Goal: Task Accomplishment & Management: Complete application form

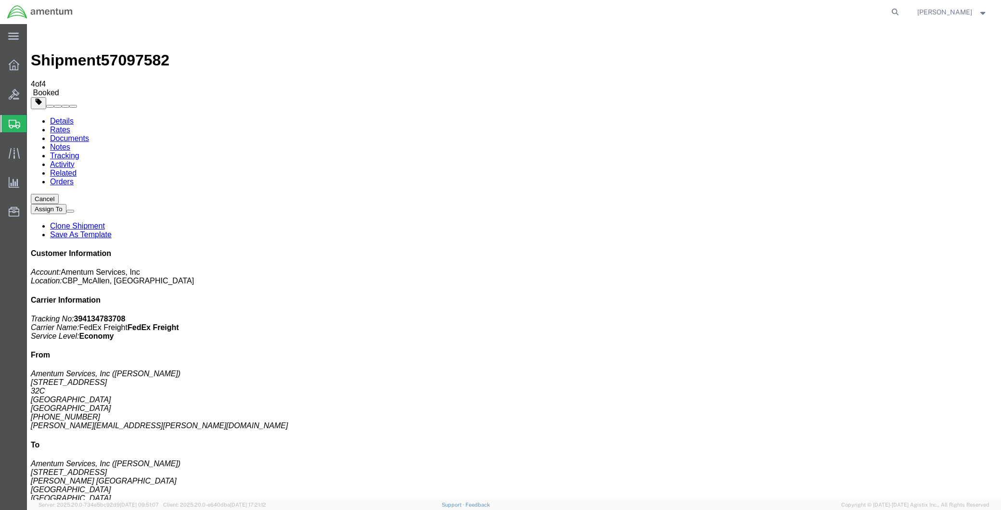
click at [0, 0] on span "Create Shipment" at bounding box center [0, 0] width 0 height 0
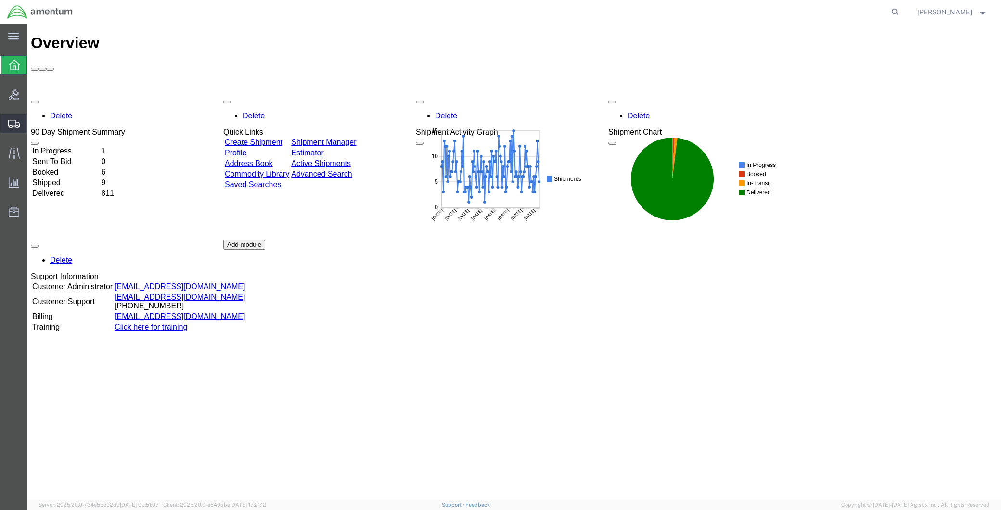
click at [0, 0] on span "Create Shipment" at bounding box center [0, 0] width 0 height 0
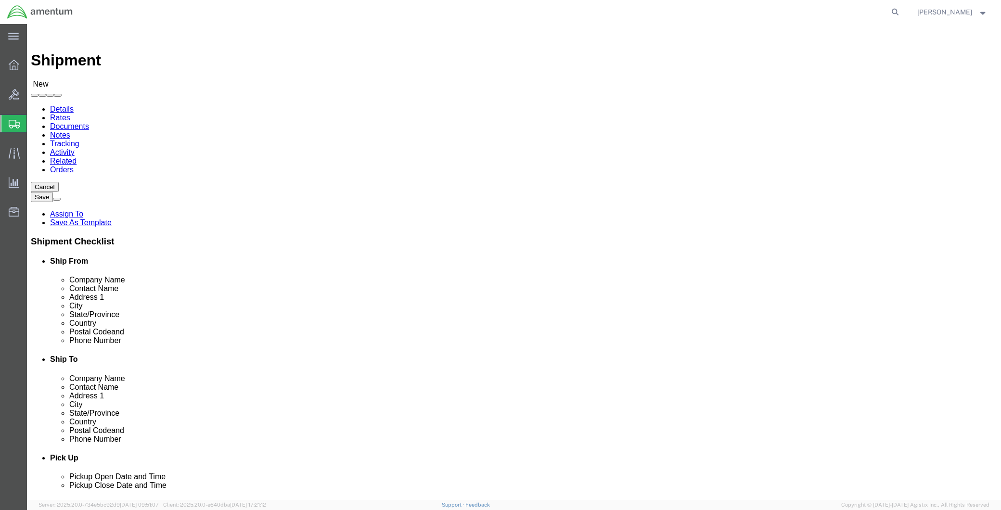
select select
type input "MCA"
select select "49941"
select select "TX"
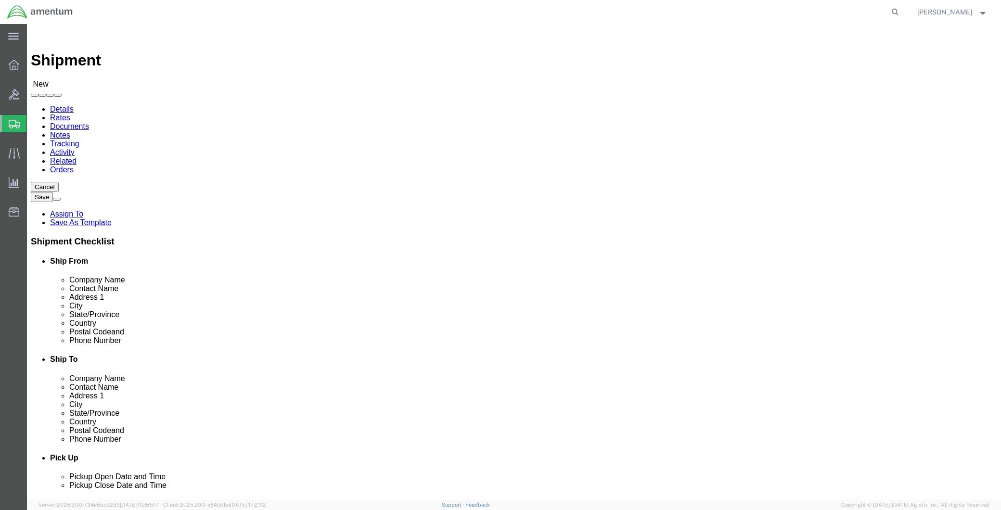
drag, startPoint x: 226, startPoint y: 180, endPoint x: 99, endPoint y: 183, distance: 126.6
click div "Company Name"
type input "Amentum Services, Inc"
click input "text"
paste input "Amentum Services, Inc"
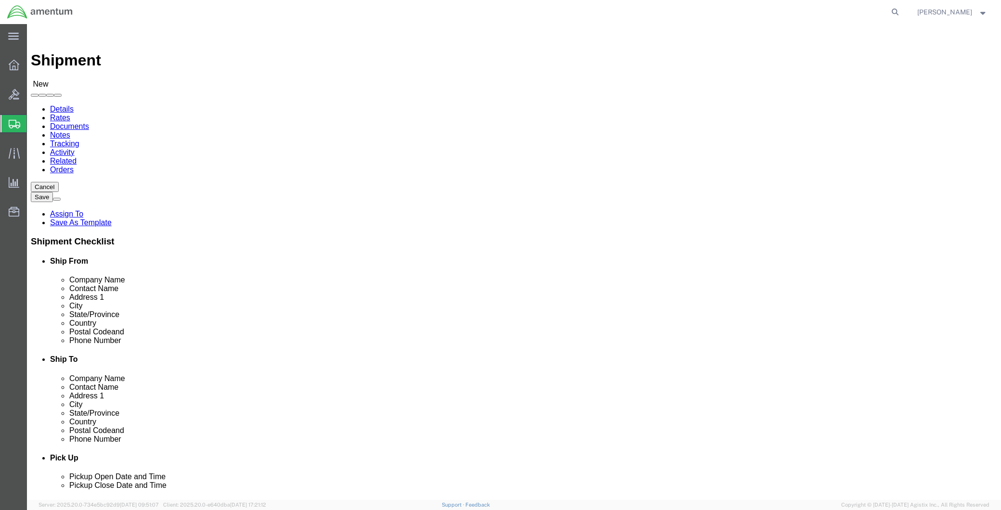
type input "Amentum Services, Inc"
click input "text"
paste input "WASDIN, GABRIEL T"
drag, startPoint x: 565, startPoint y: 199, endPoint x: 560, endPoint y: 198, distance: 4.9
click input "WASDIN, GABRIEL T"
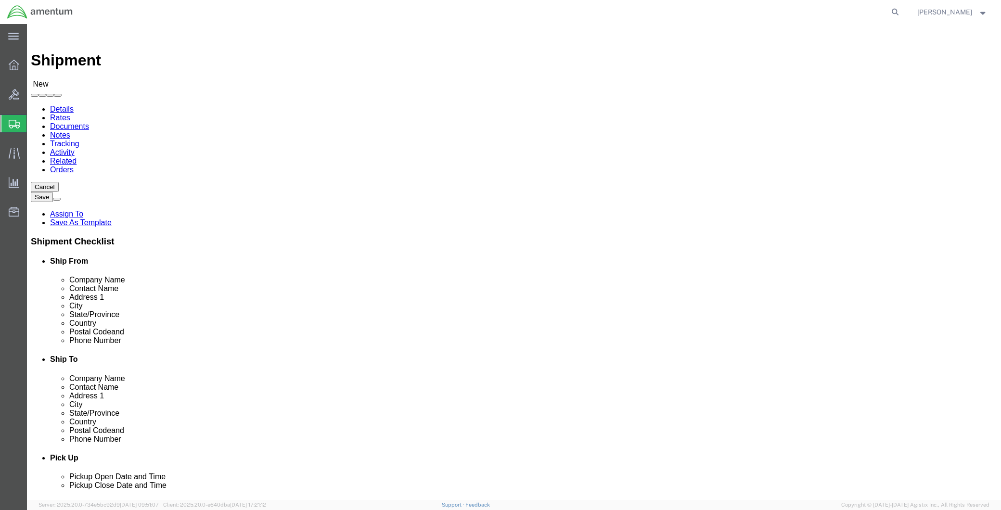
drag, startPoint x: 564, startPoint y: 198, endPoint x: 667, endPoint y: 197, distance: 103.5
click div "WASDIN, GABRIEL T"
click input "WASDIN, GABRIEL T"
paste input "WASDIN,"
click input "WASDIN, GABRIEL TWASDIN,"
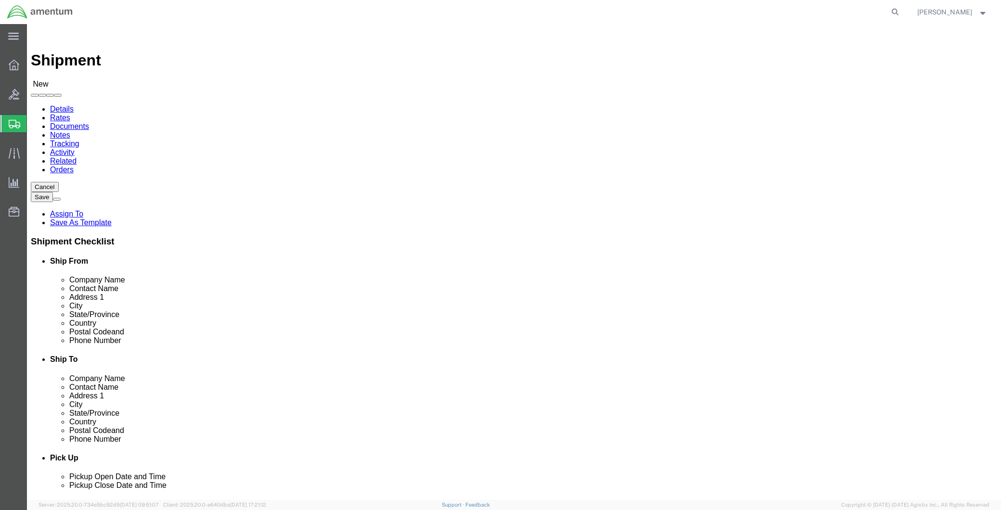
drag, startPoint x: 564, startPoint y: 201, endPoint x: 530, endPoint y: 205, distance: 34.4
click div "W GABRIEL T WASDIN,"
click input "W GABRIEL T WASDIN,"
type input "GABRIEL T WASDIN,"
drag, startPoint x: 566, startPoint y: 218, endPoint x: 549, endPoint y: 220, distance: 17.4
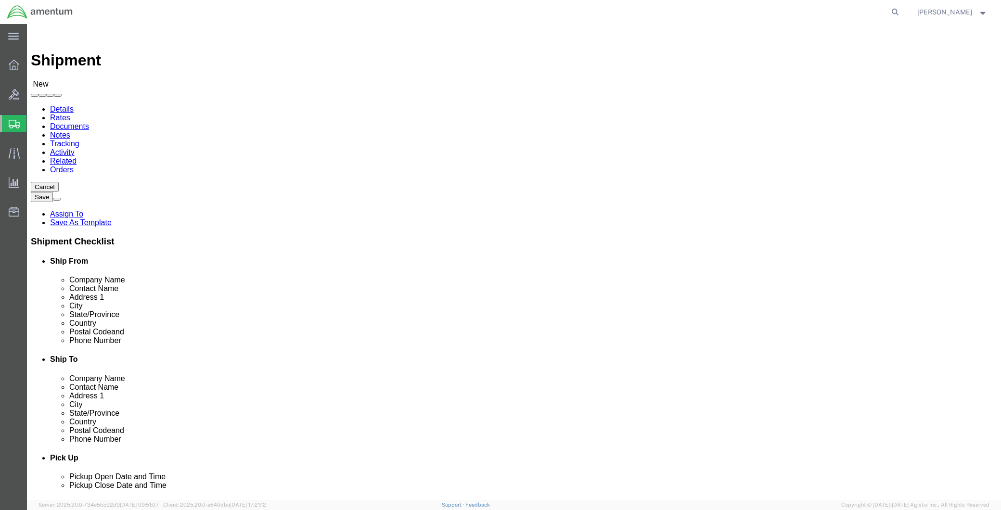
click input "text"
paste input "[STREET_ADDRESS]"
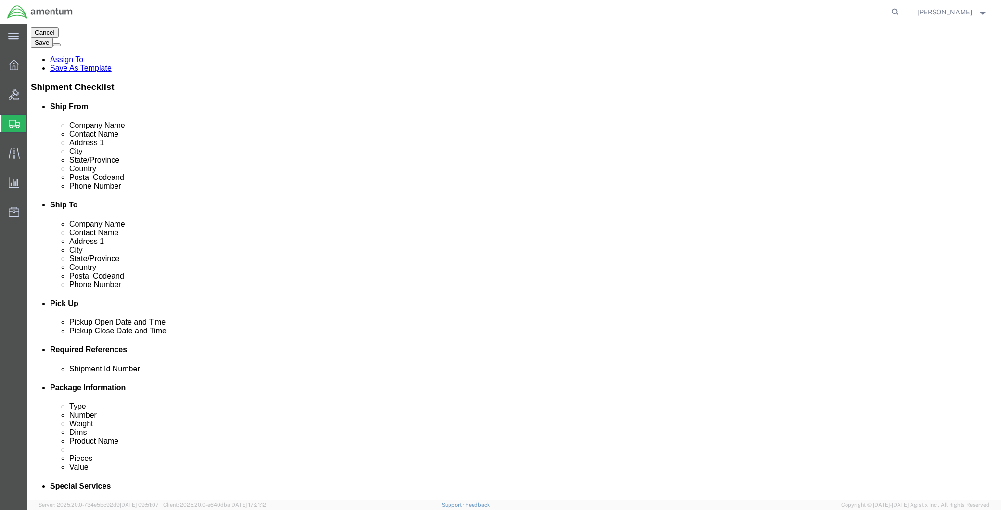
scroll to position [160, 0]
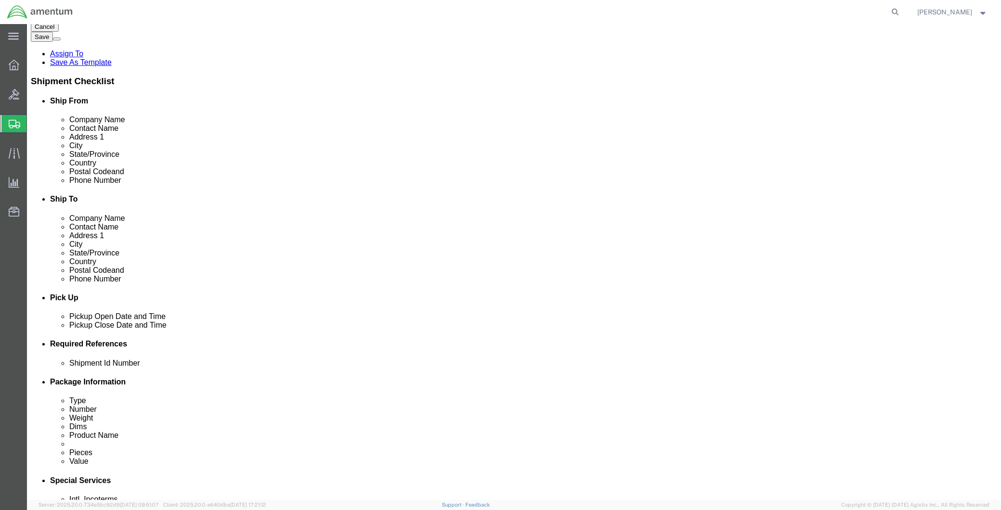
type input "[STREET_ADDRESS]"
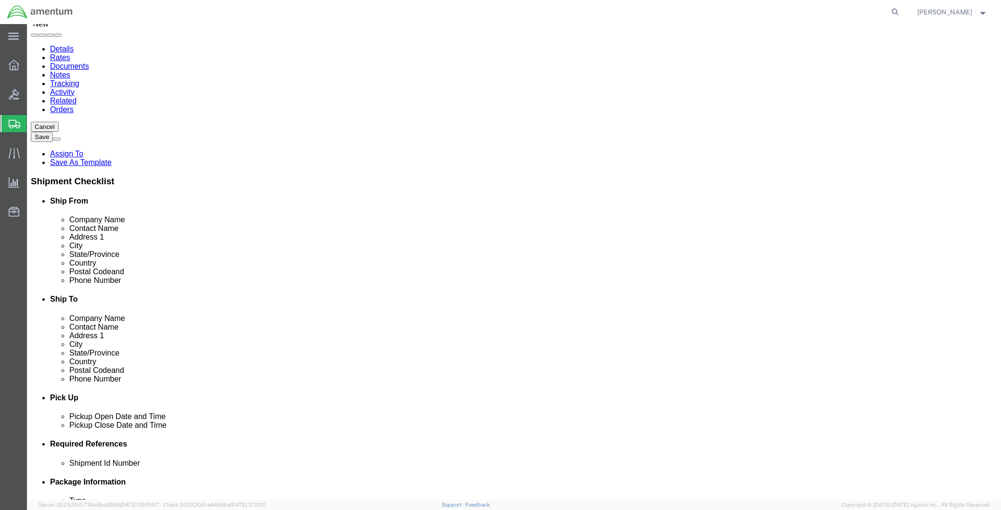
scroll to position [53, 0]
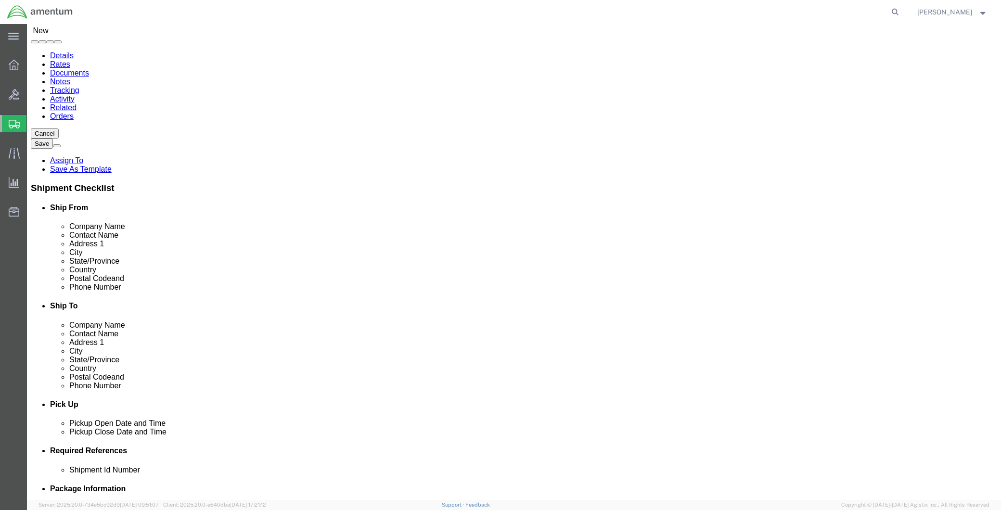
click input "text"
paste input "[GEOGRAPHIC_DATA]"
type input "[GEOGRAPHIC_DATA]"
type input "T"
click input "Postal Code"
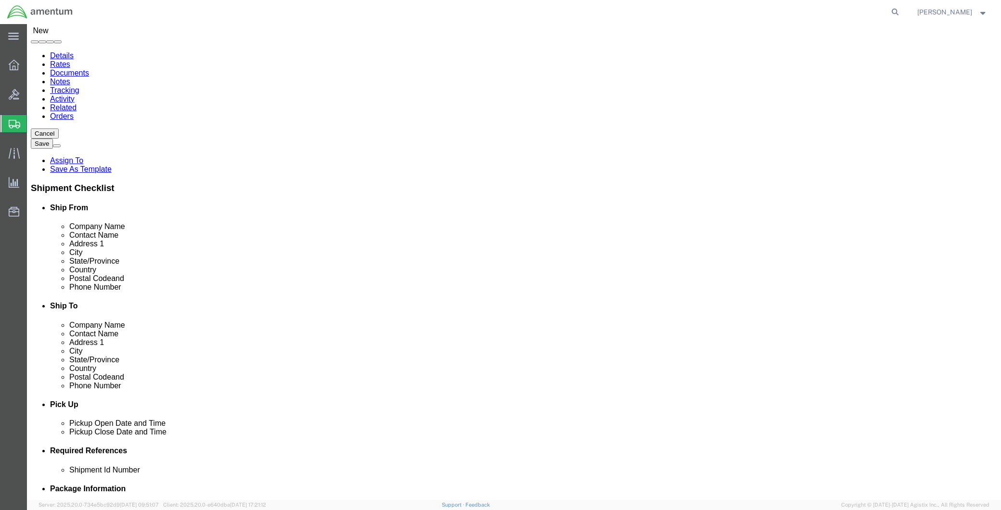
type input "38053"
click input "text"
paste input "GABRIEL.T.WASDIN@ass"
type input "GABRIEL.T.WASDIN@ass"
drag, startPoint x: 653, startPoint y: 277, endPoint x: 544, endPoint y: 276, distance: 109.2
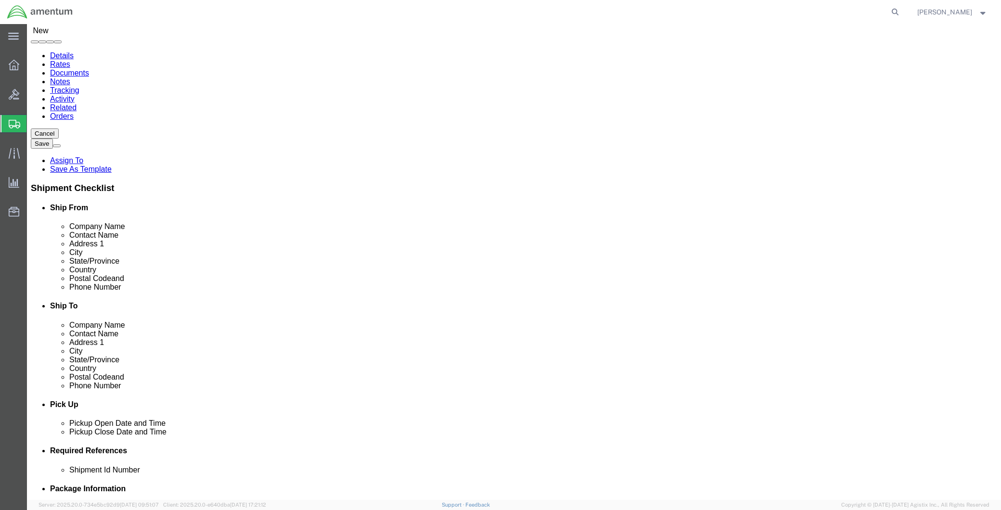
click div "GABRIEL.T.WASDIN@ass 0"
paste input "text"
drag, startPoint x: 659, startPoint y: 275, endPoint x: 525, endPoint y: 272, distance: 133.8
click div "GABRIEL.T.WASDIN@ass 0"
click input "text"
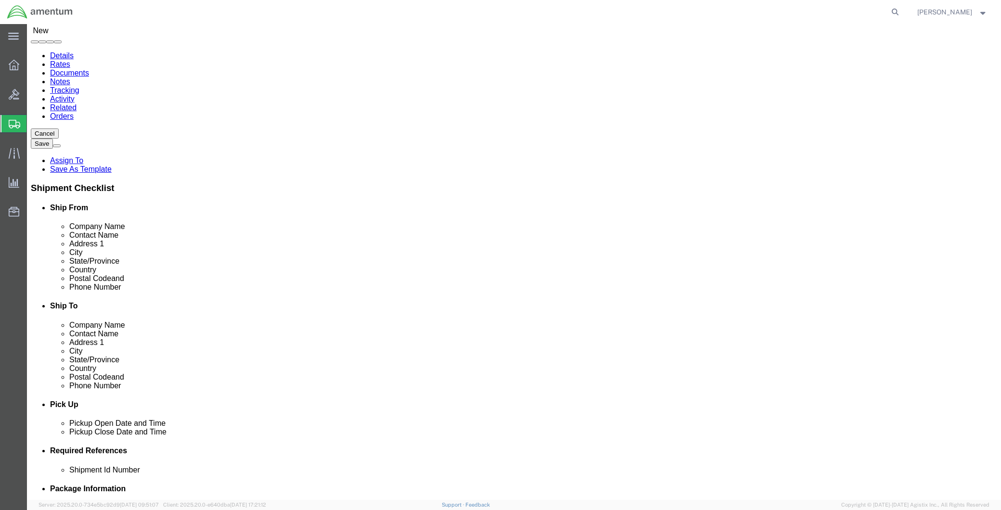
paste input "GABRIEL.T.WASDIN@associates.cbp.dhs.gov"
type input "GABRIEL.T.WASDIN@associates.cbp.dhs.gov"
click input "Ship To Location / Phone Number : This field is required."
paste input "[PHONE_NUMBER]"
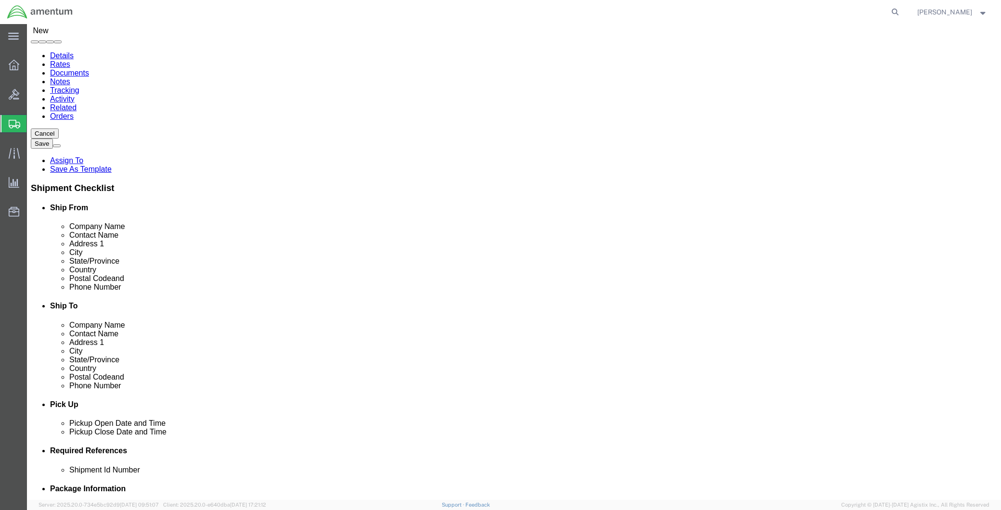
type input "[PHONE_NUMBER]"
click input "text"
type input "8"
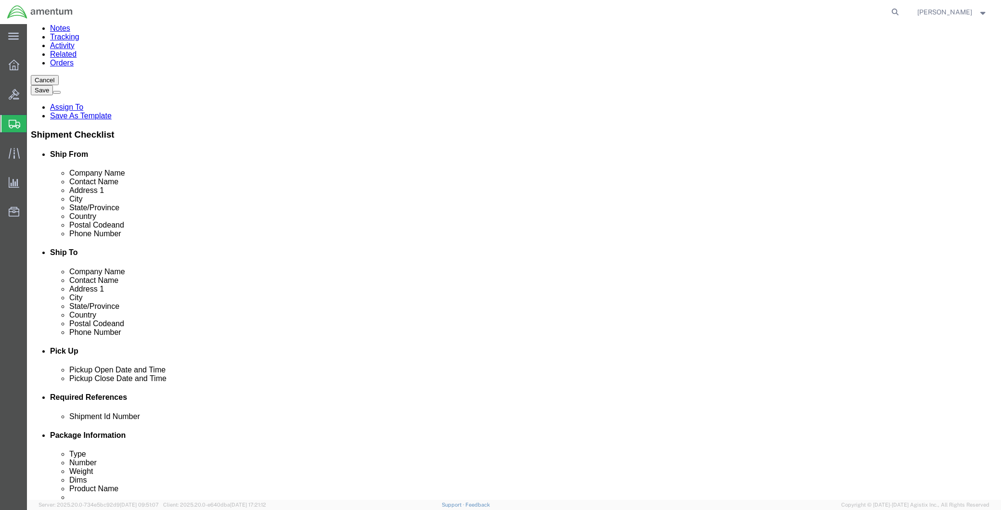
click div
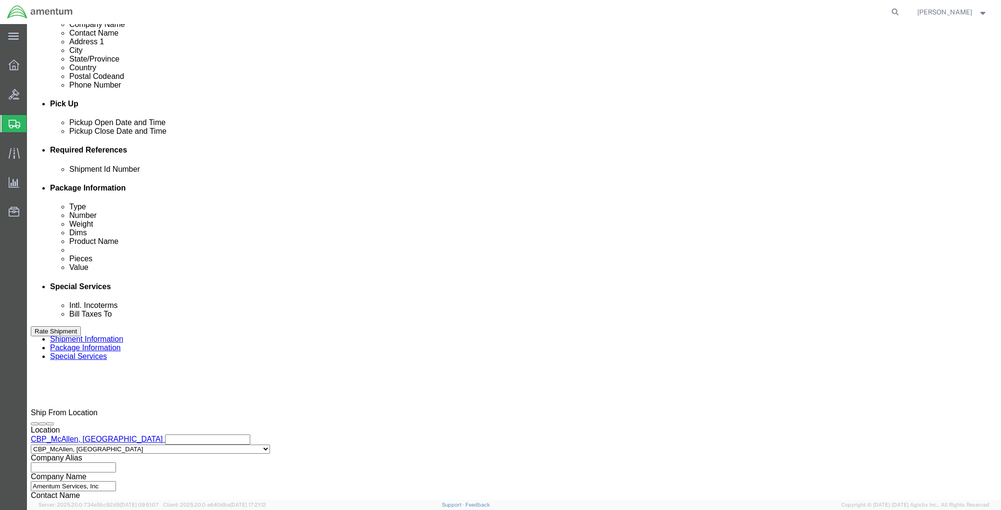
click input "5:00 PM"
type input "8:00 AM"
click button "Apply"
click div "Deliver Close Date Deliver Close Time Deliver Close Date and Time"
click div
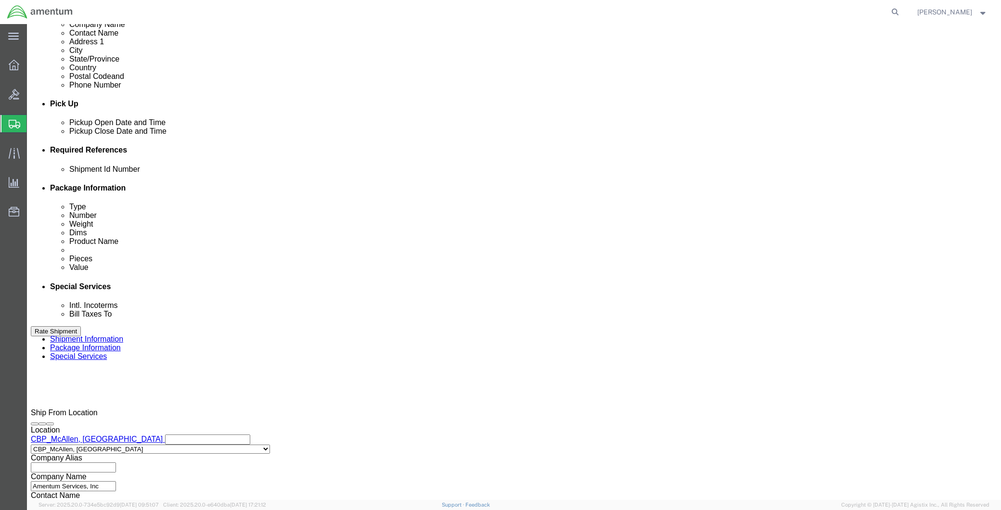
type input "10:00 AM"
click button "Apply"
click input "text"
type input "CBP"
click button "Add reference"
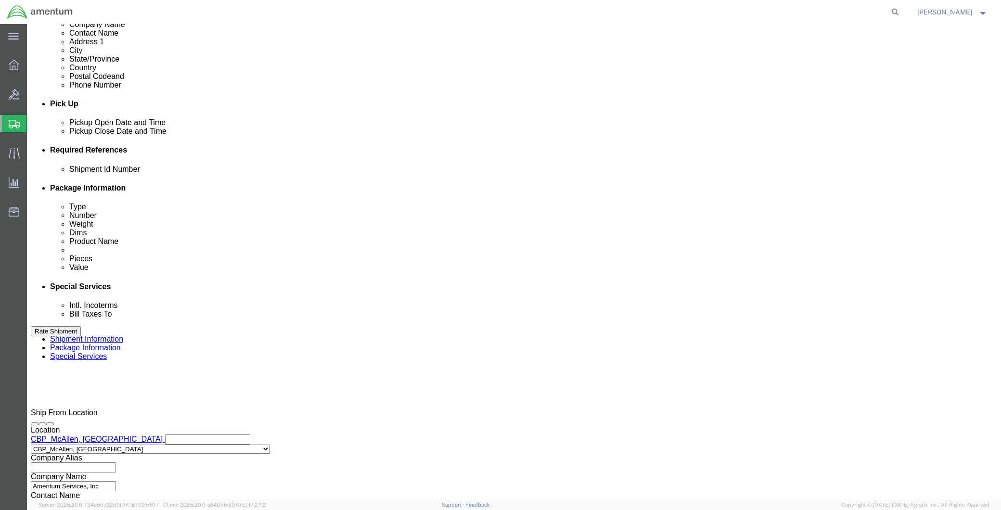
click select "Select Account Type Activity ID Airline Appointment Number ASN Batch Request # …"
select select "DEPT"
click select "Select Account Type Activity ID Airline Appointment Number ASN Batch Request # …"
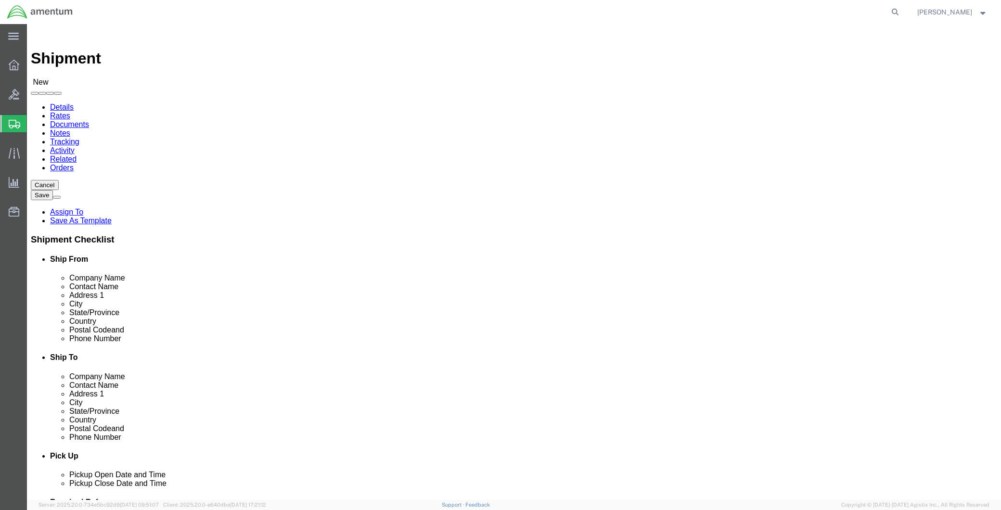
scroll to position [0, 0]
drag, startPoint x: 609, startPoint y: 200, endPoint x: 525, endPoint y: 200, distance: 83.2
click div "GABRIEL T WASDIN,"
click input "GABRIEL T WASDIN,"
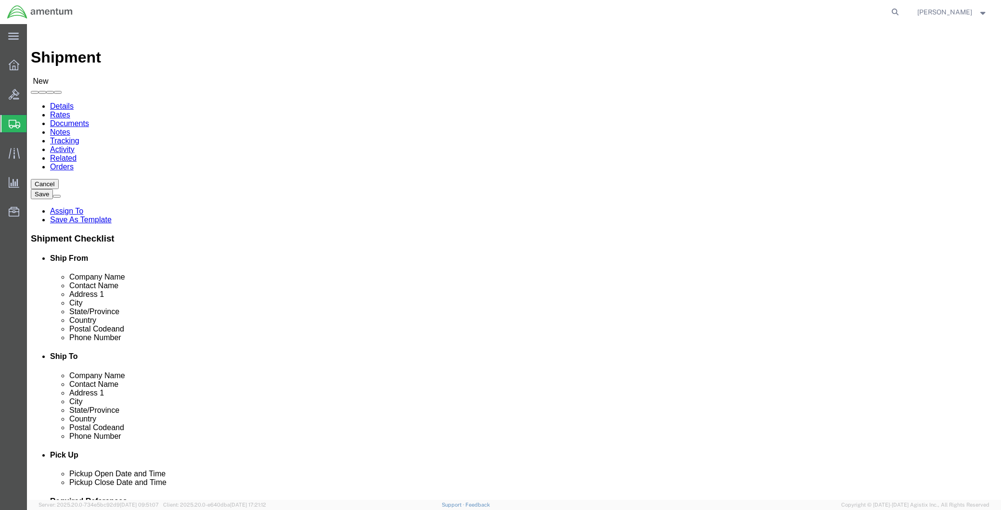
scroll to position [214, 0]
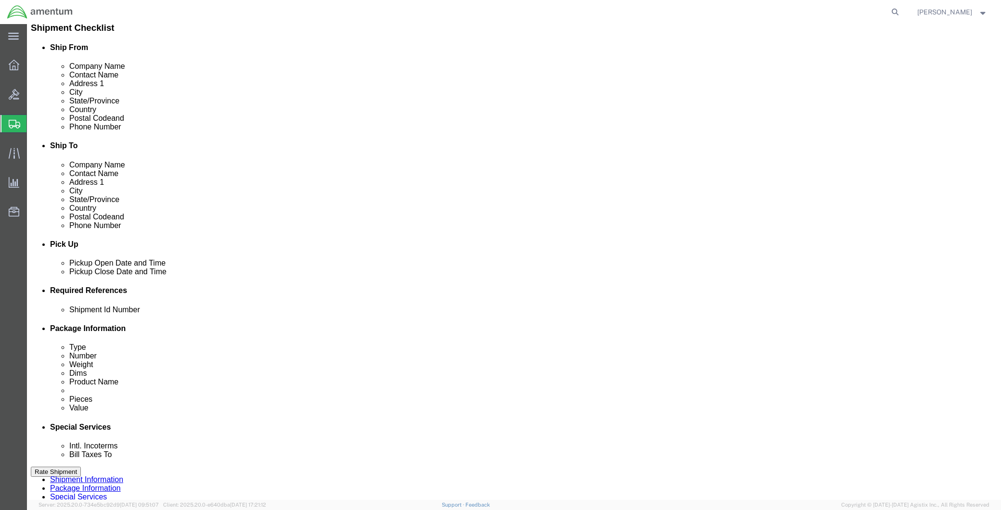
type input "[PERSON_NAME]"
click input "text"
paste input "GABRIEL T WASDIN,"
type input "GABRIEL T WASDIN,"
click button "Add reference"
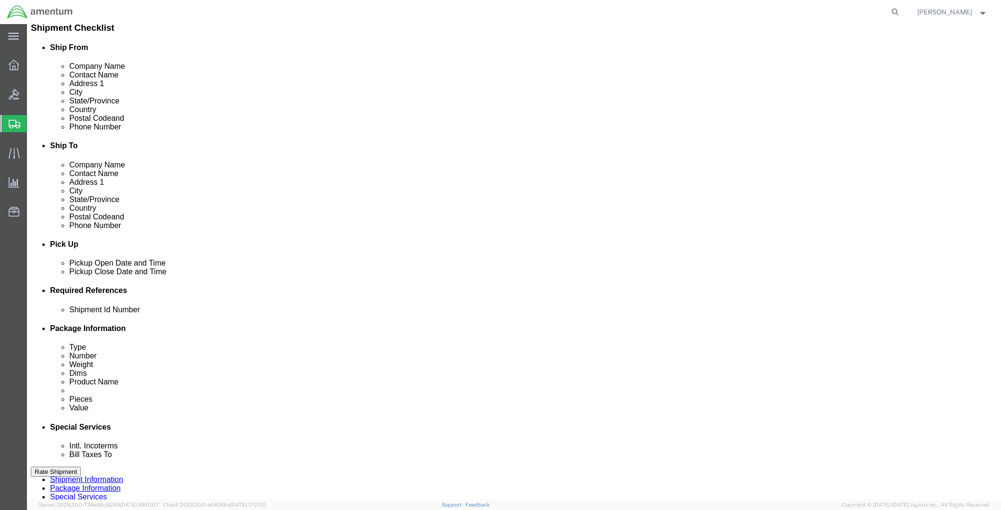
click select "Select Account Type Activity ID Airline Appointment Number ASN Batch Request # …"
select select "PROJNUM"
click select "Select Account Type Activity ID Airline Appointment Number ASN Batch Request # …"
click input "GABRIEL T WASDIN,"
type input "[PERSON_NAME]"
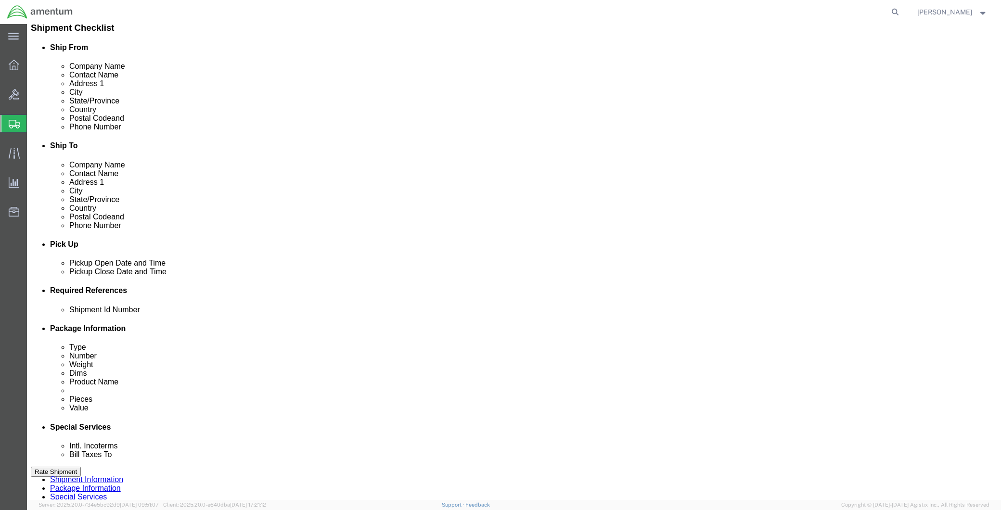
click select "Select Account Type Activity ID Airline Appointment Number ASN Batch Request # …"
select select "RELNUM"
click select "Select Account Type Activity ID Airline Appointment Number ASN Batch Request # …"
click input "text"
click input "TOOLS AND [ARTS"
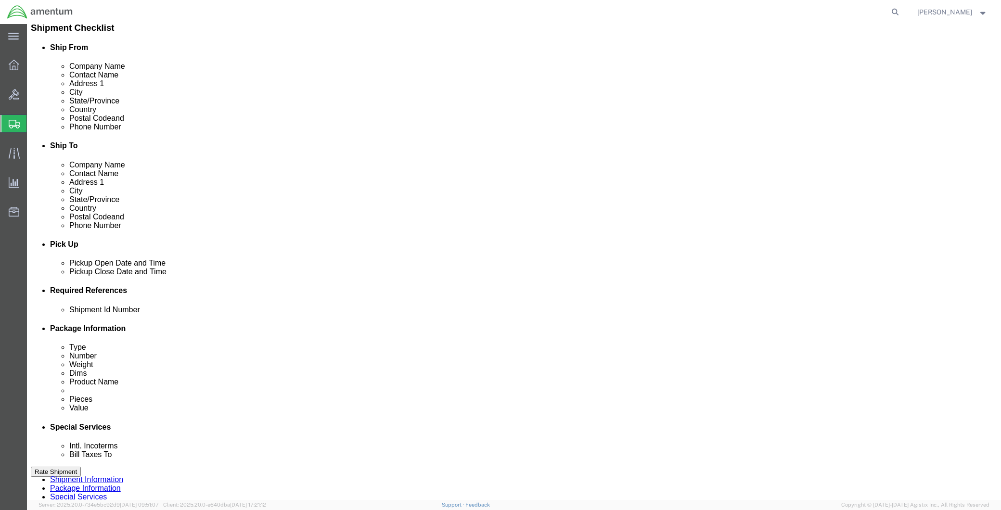
click input "TOOLS AND [ARTS"
type input "TOOLS AND PARTS"
click button "Add reference"
click select "Select Account Type Activity ID Airline Appointment Number ASN Batch Request # …"
select select "PROJNUM"
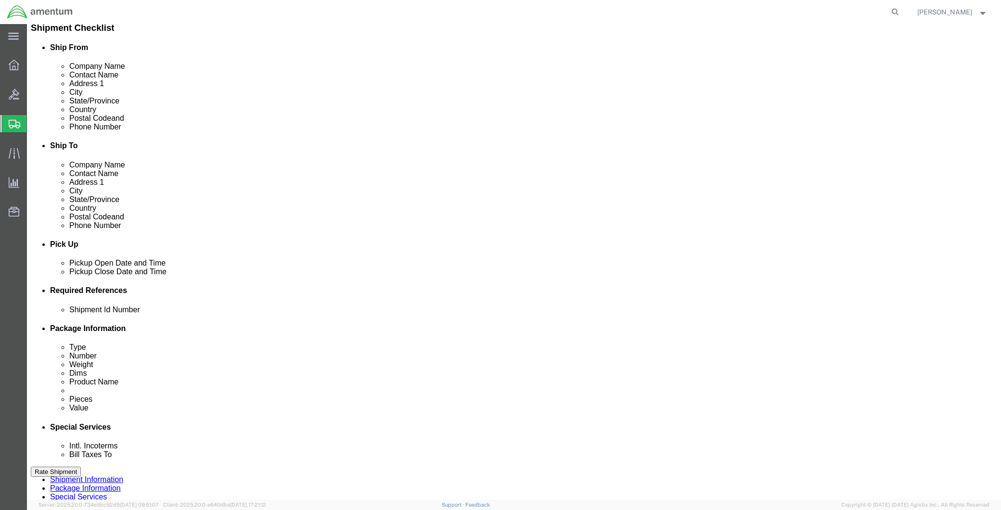
click select "Select Account Type Activity ID Airline Appointment Number ASN Batch Request # …"
click input "text"
paste input "6118.04.03.2219.MCA.0000"
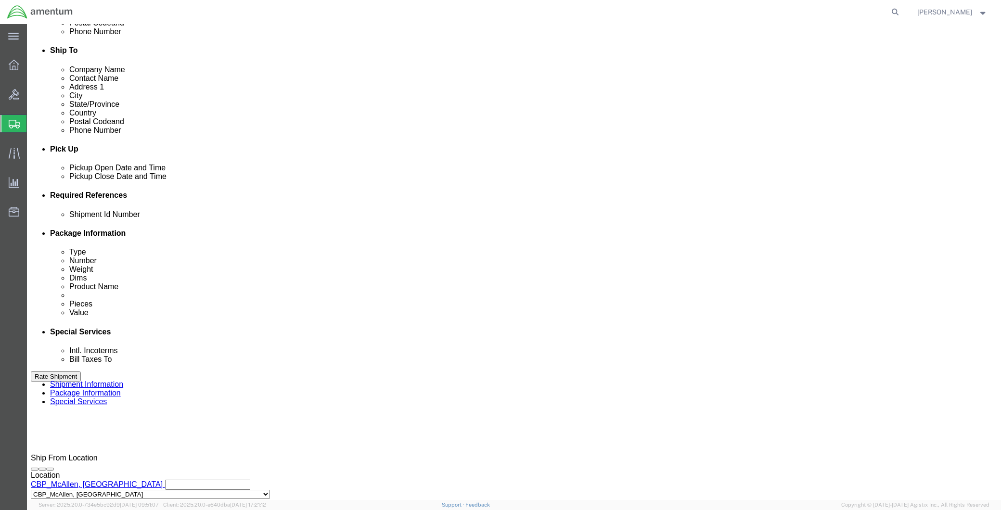
scroll to position [320, 0]
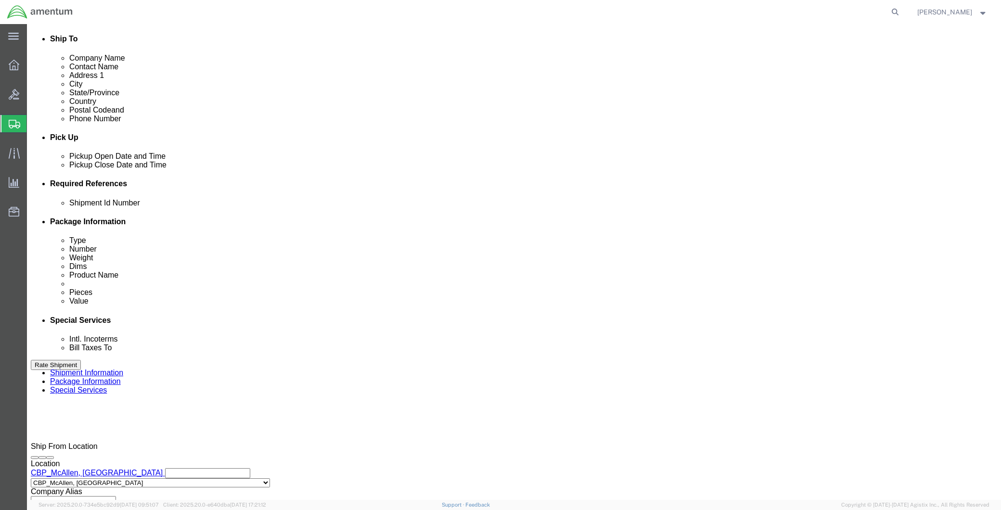
type input "6118.04.03.2219.MCA.0000"
drag, startPoint x: 857, startPoint y: 455, endPoint x: 783, endPoint y: 468, distance: 75.2
click button "Rate Shipment"
click link "Package Information"
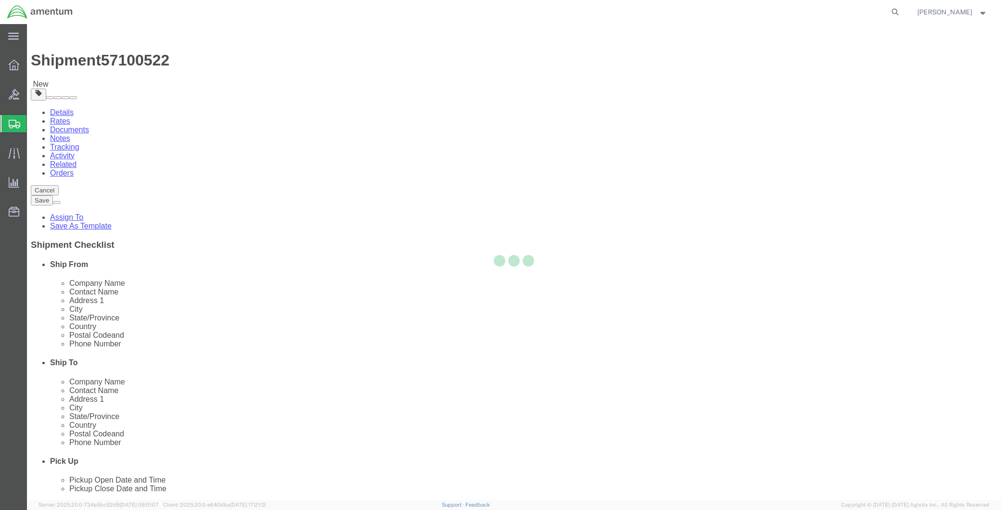
select select "CBOX"
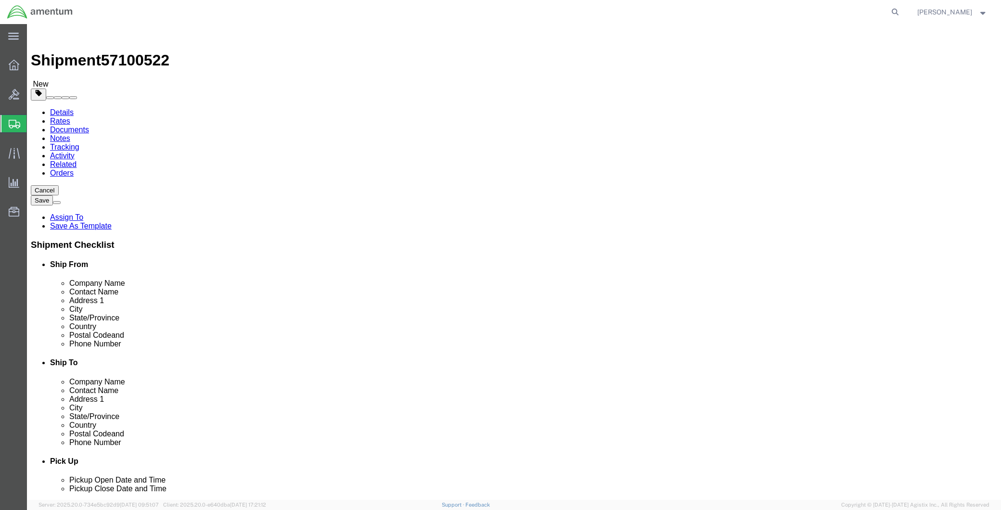
click input "text"
type input "10"
type input "5.8"
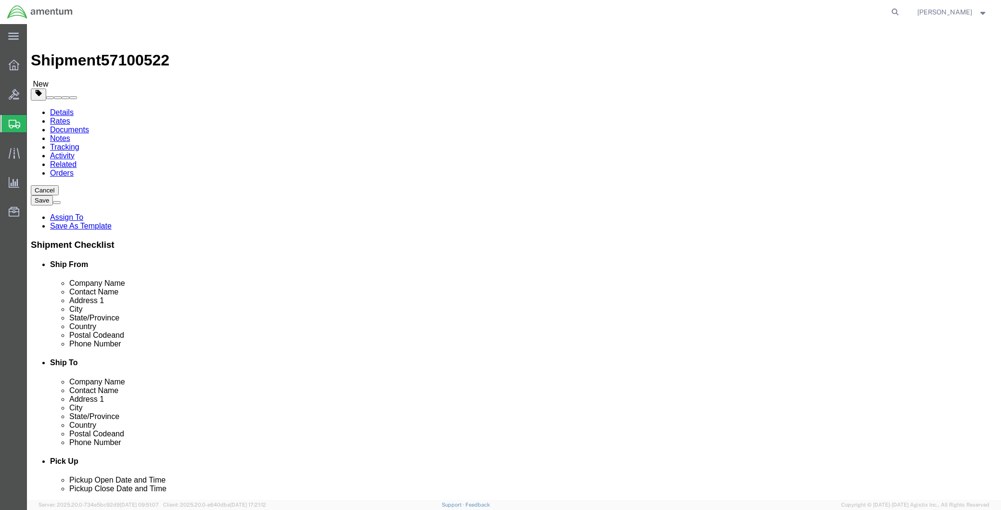
click link "Add Content"
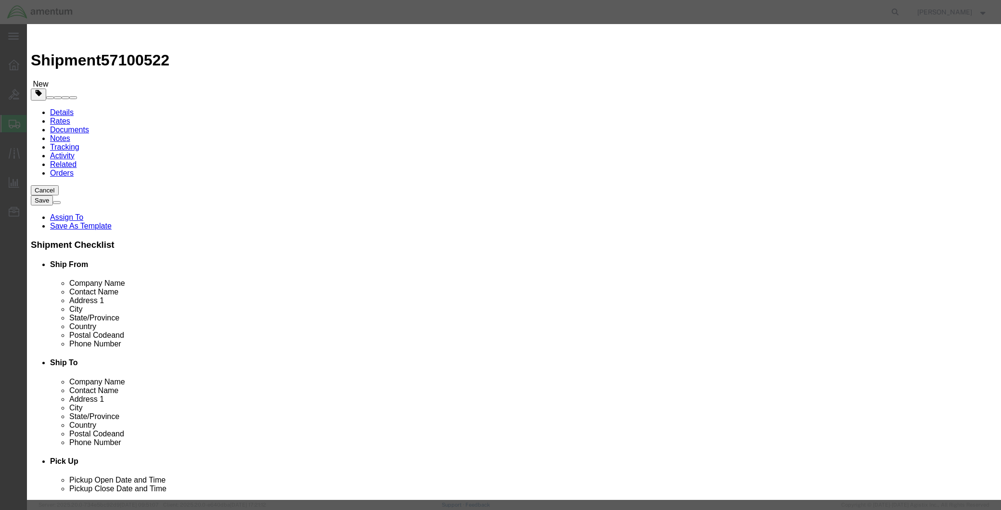
click input "text"
drag, startPoint x: 375, startPoint y: 73, endPoint x: 308, endPoint y: 70, distance: 66.9
click div "Product Name AFT TOOLS AFT TO"
type input "AFT TOOLS"
click textarea
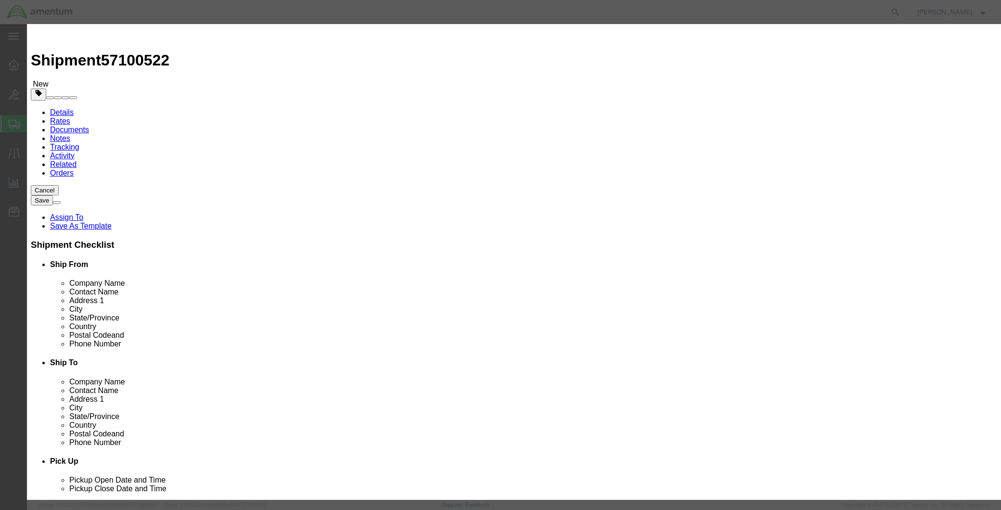
paste textarea "AFT TOOLS"
type textarea "AFT TOOLS"
drag, startPoint x: 347, startPoint y: 97, endPoint x: 265, endPoint y: 95, distance: 81.8
click div "Pieces 0 Select Bag Barrels 100Board Feet Bottle Box Blister Pack Carats Can Ca…"
type input "5"
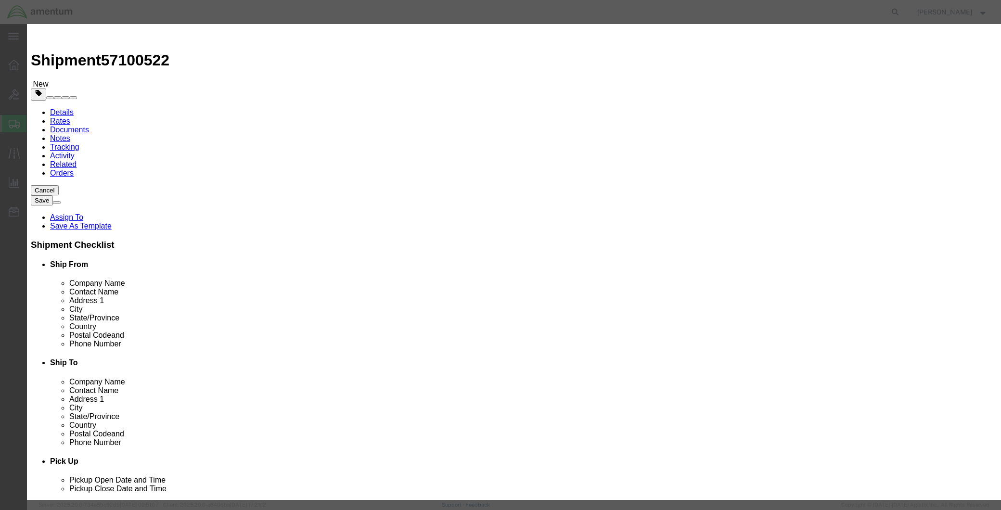
click input "text"
type input "2500.00"
click button "Save & Close"
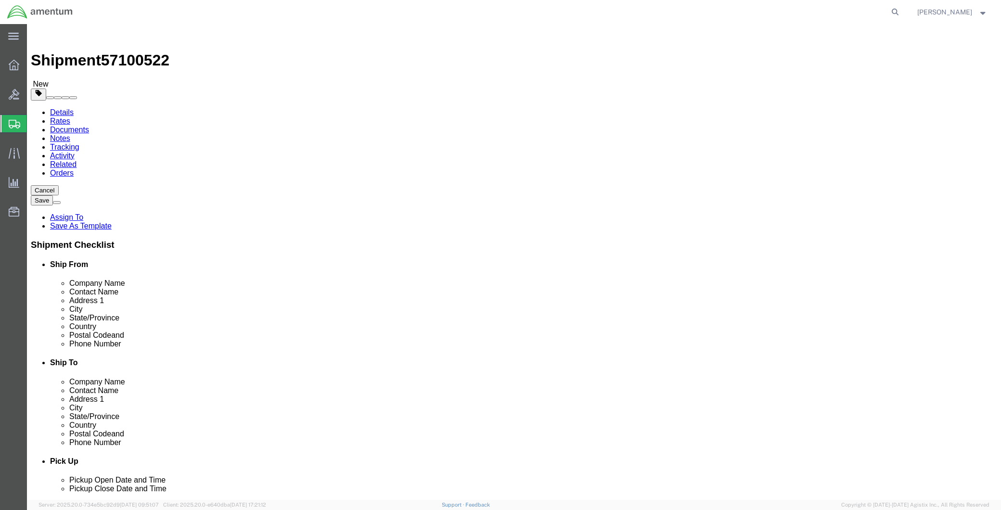
click link "Add Package"
select select "CBOX"
click input "text"
type input "12"
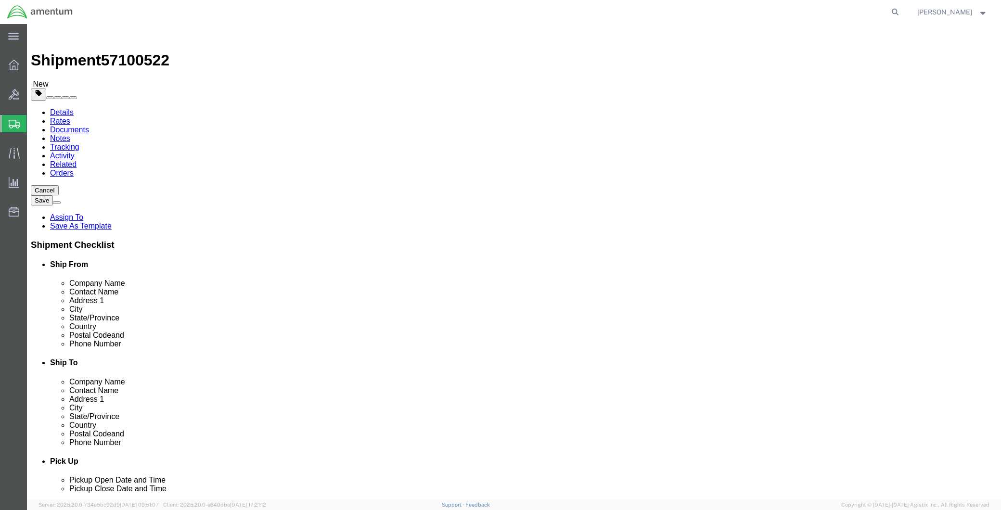
type input "9+"
type input "7"
type input "9"
type input "5.0"
click span
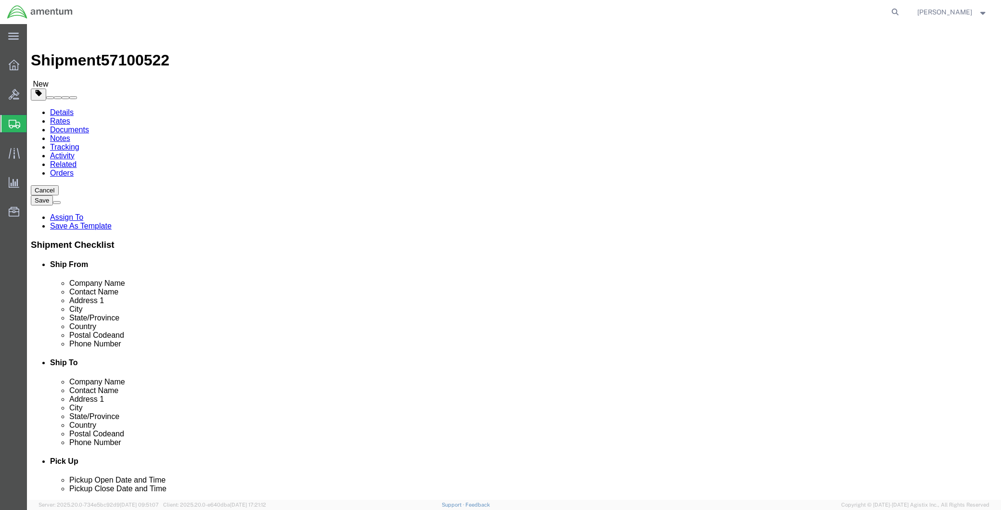
click link "Add Content"
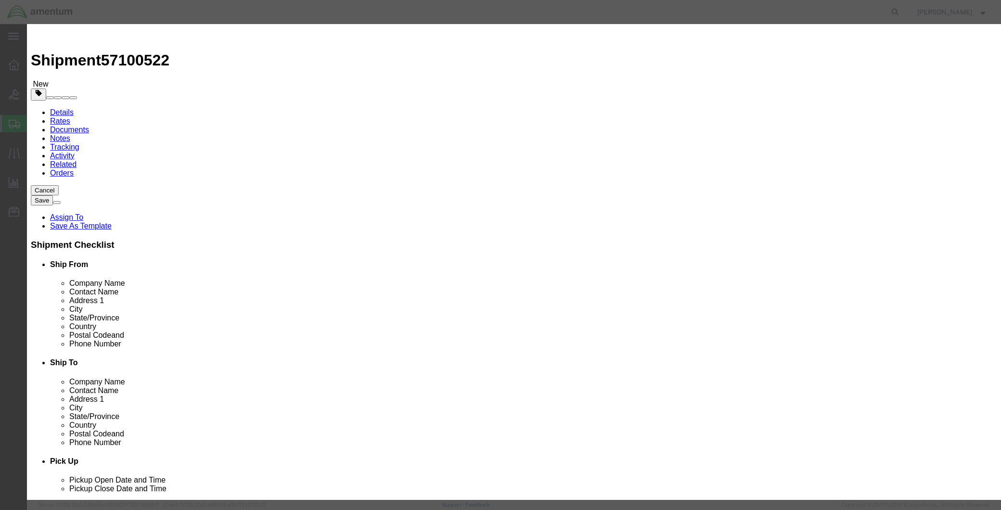
click input "text"
drag, startPoint x: 368, startPoint y: 71, endPoint x: 310, endPoint y: 71, distance: 57.7
click div "Product Name AFT PART AFT PART Name: Aircr aft Part Sku: Model: Description: Na…"
type input "AFT PART"
click div "Commodity library"
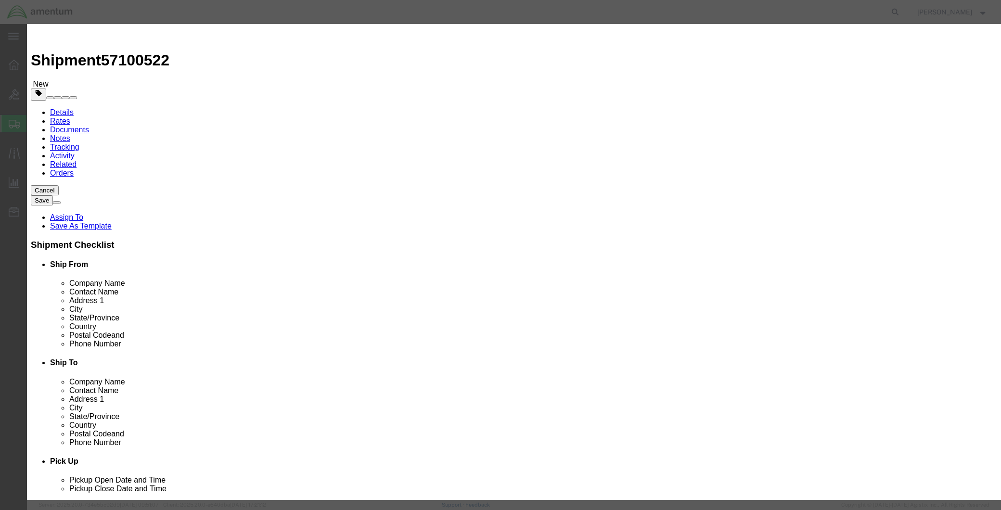
click input "0"
type input "6"
click input "text"
type input "150.00"
click button "Save & Close"
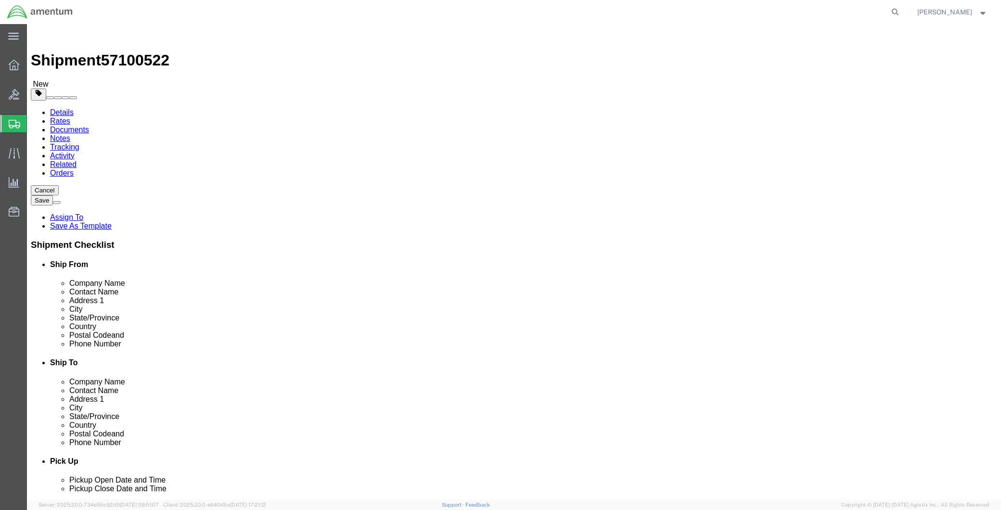
click div "Previous Continue"
click button "Continue"
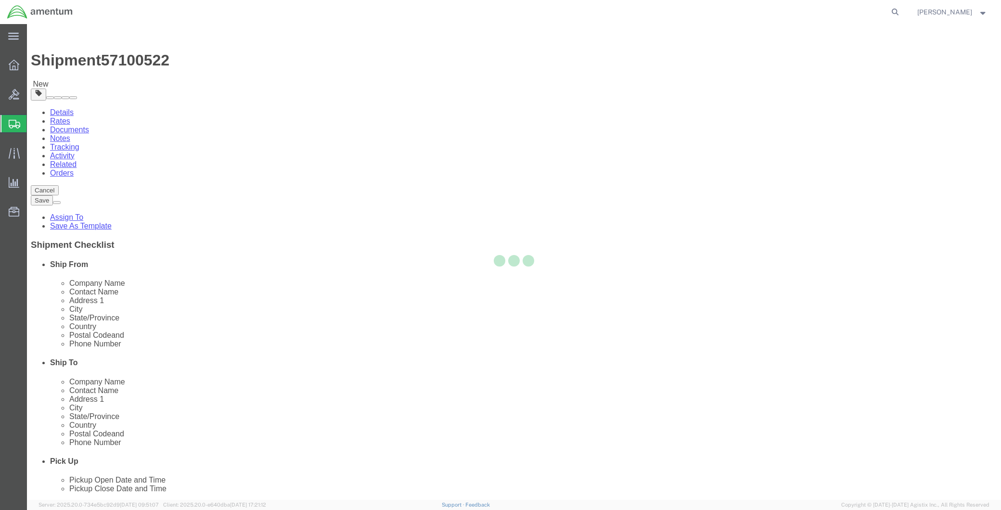
select select
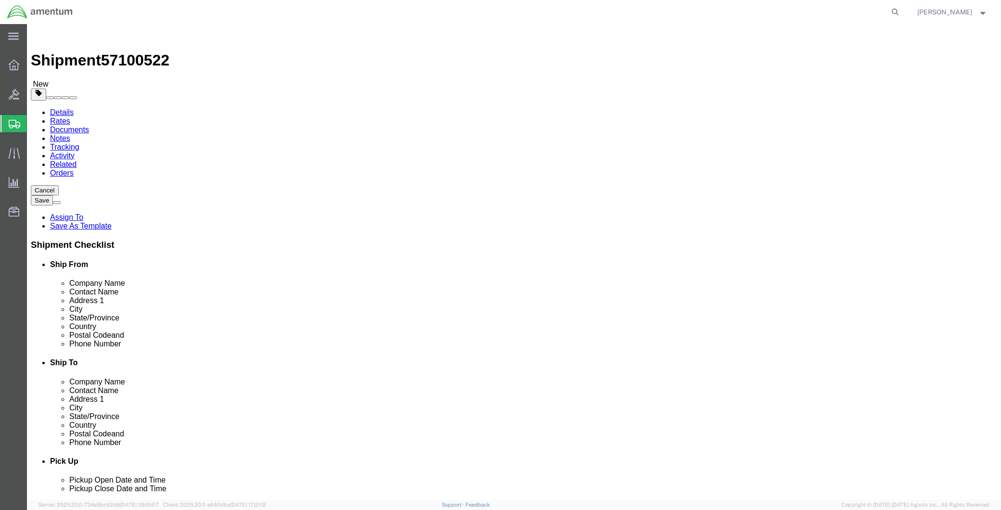
click span "Select one or more"
click span "Site Support"
select select "PICKUP_SITE_SUPPORT"
click div "Instructions"
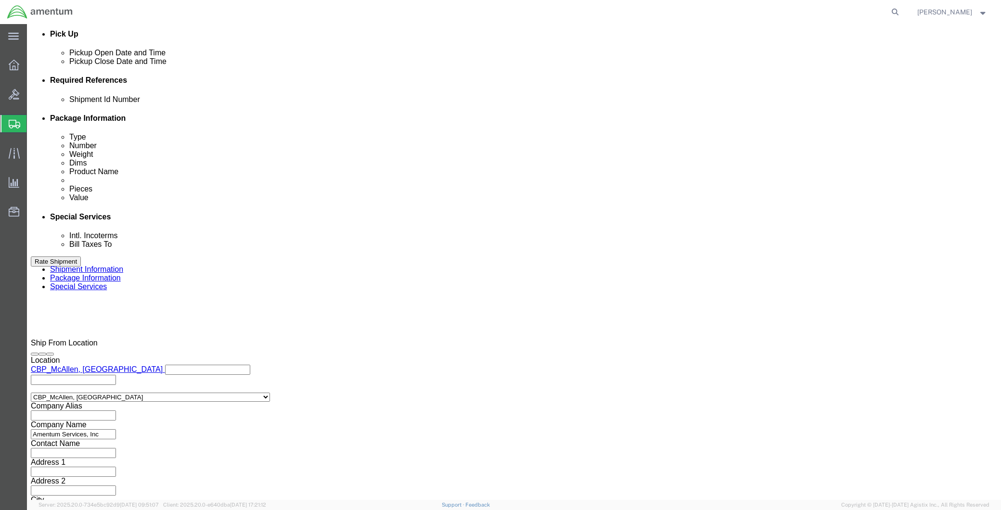
scroll to position [481, 0]
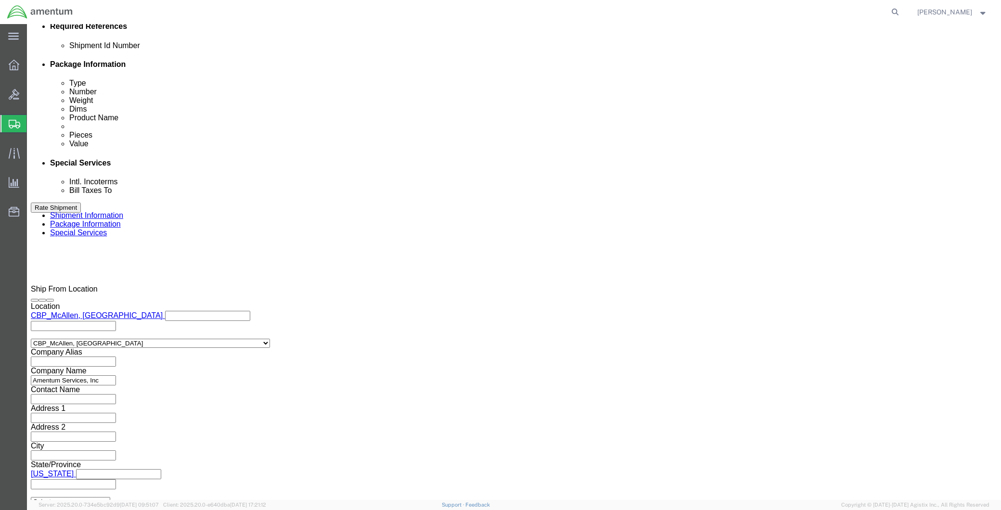
click input "text"
paste input "JONATHAN.HERNANDEZ@associates.cbp.dhs.gov"
type input "JONATHAN.HERNANDEZ@associates.cbp.dhs.gov"
click icon
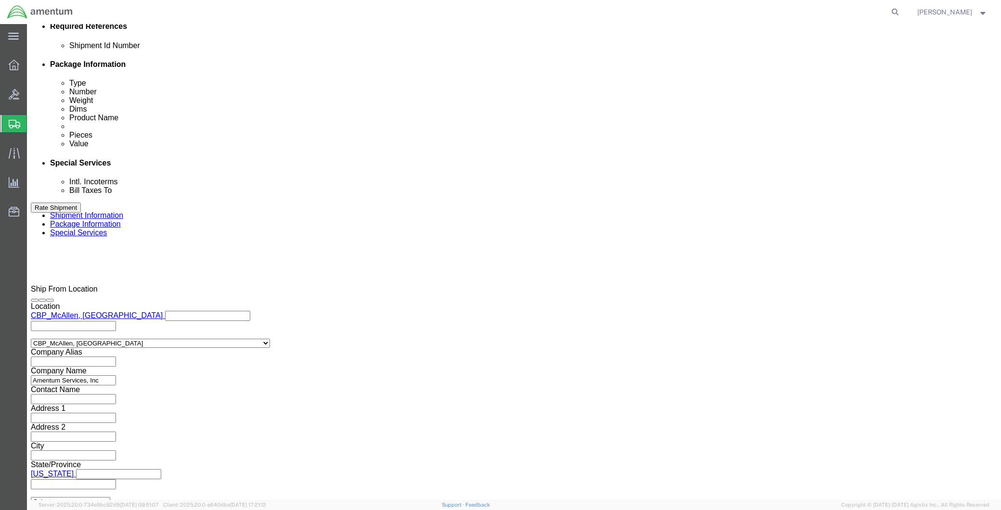
click icon
click div "JONATHAN.HERNANDEZ@associates.cbp.dhs.gov (new)"
drag, startPoint x: 352, startPoint y: 316, endPoint x: 181, endPoint y: 315, distance: 170.8
click ul "JONATHAN.HERNANDEZ@associates.cbp.dhs.gov (new)"
paste input "orlando.n.ballesteros@associates.cbp.dhs.gov"
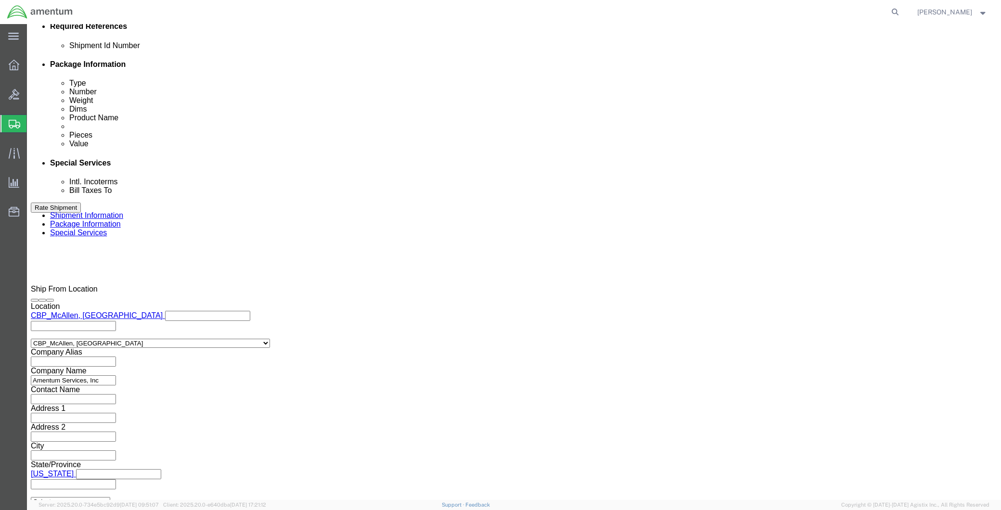
type input "orlando.n.ballesteros@associates.cbp.dhs.gov"
type input "JONATHAN.HERNANDEZ@associates.cbp.dhs.gov,orlando.n.ballesteros@associates.cbp.…"
click input "text"
paste input "AARON.M.FLORES@associates.cbp.dhs.gov"
type input "AARON.M.FLORES@associates.cbp.dhs.gov"
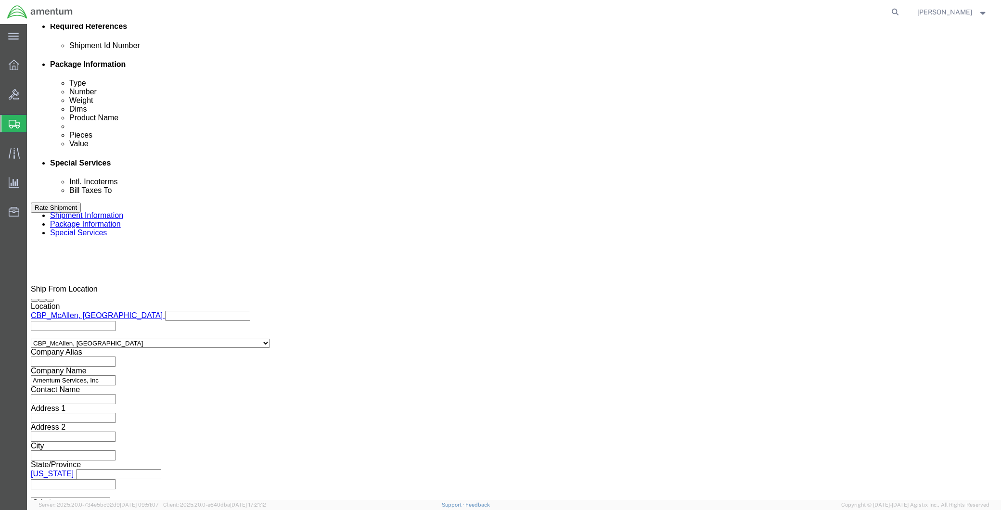
type input "JONATHAN.HERNANDEZ@associates.cbp.dhs.gov,orlando.n.ballesteros@associates.cbp.…"
click input "text"
paste input "PATRICK.D.STRUCK@associates.cbp.dhs.gov"
type input "PATRICK.D.STRUCK@associates.cbp.dhs.gov"
type input "JONATHAN.HERNANDEZ@associates.cbp.dhs.gov,orlando.n.ballesteros@associates.cbp.…"
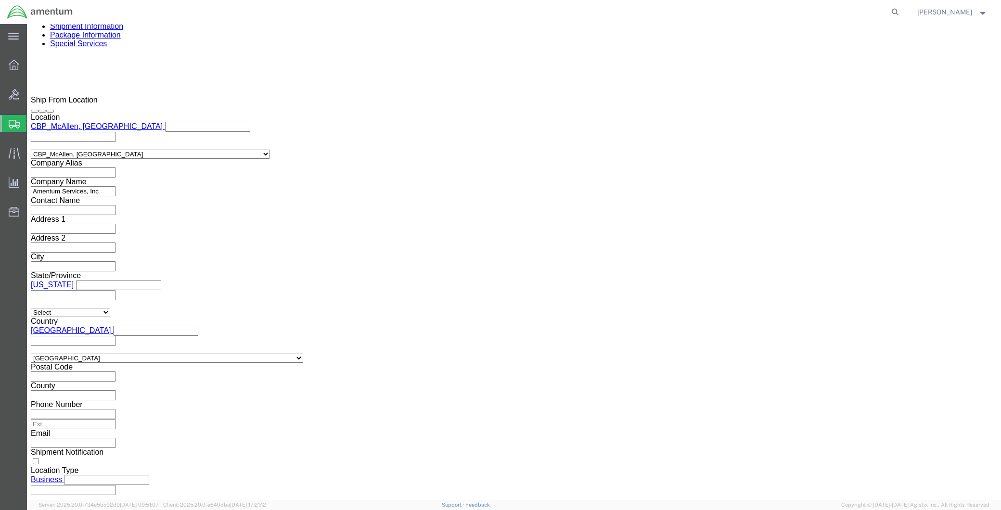
scroll to position [695, 0]
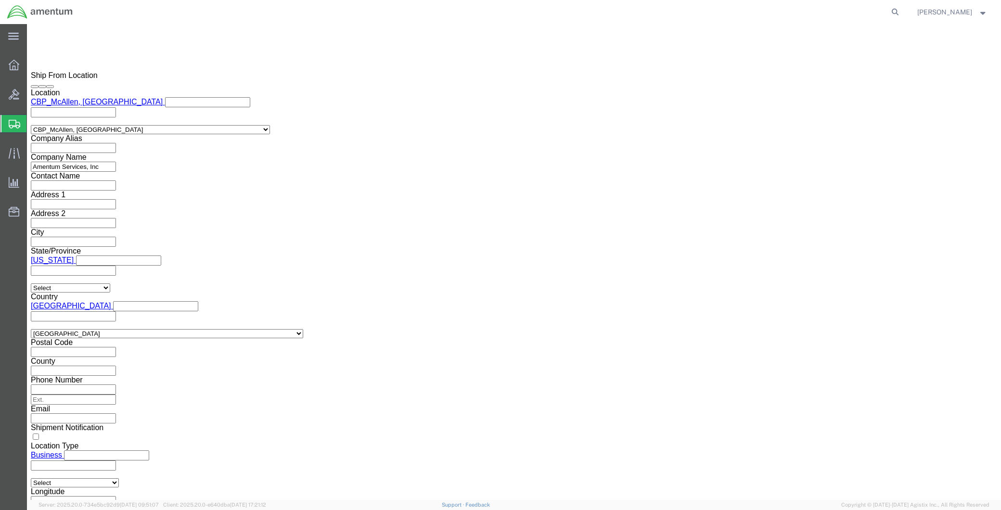
drag, startPoint x: 230, startPoint y: 196, endPoint x: 302, endPoint y: 209, distance: 73.7
click input "Shipping Label"
checkbox input "true"
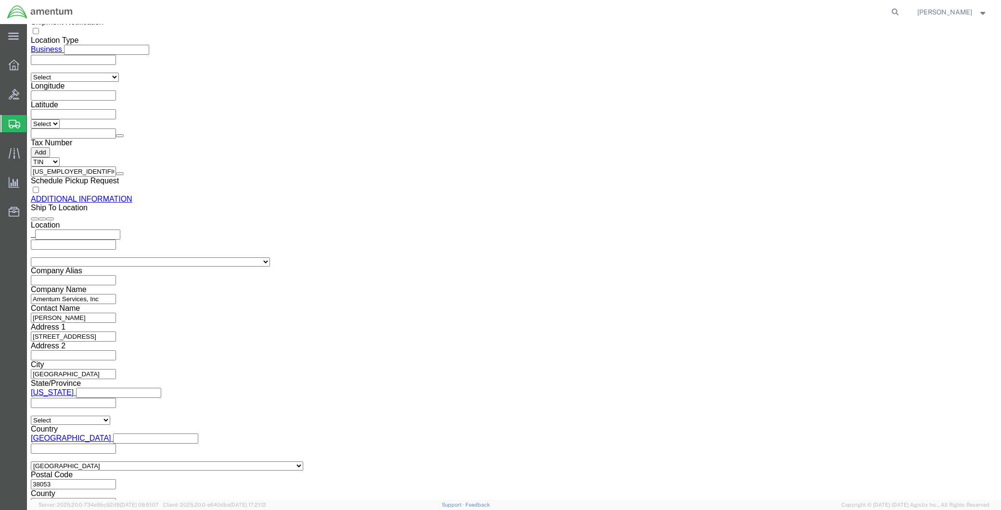
scroll to position [1105, 0]
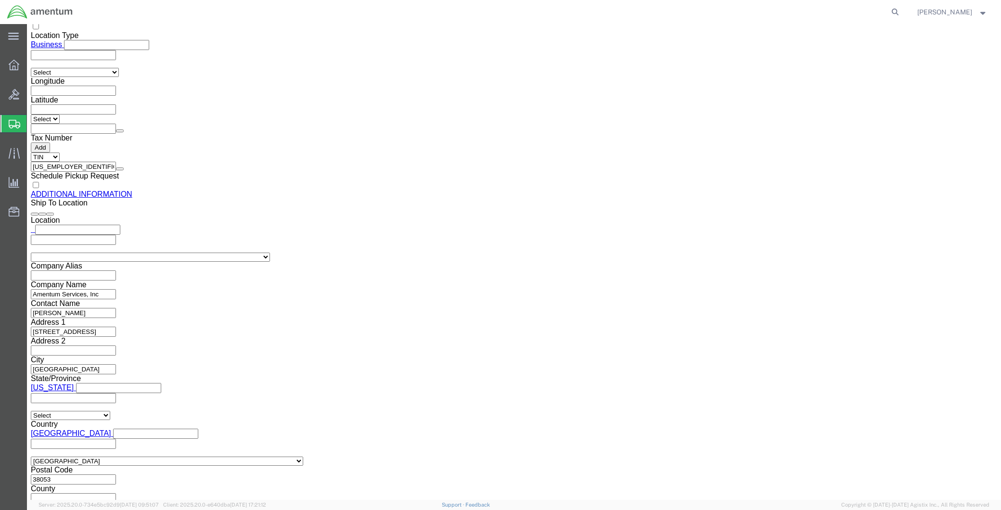
click button "Rate Shipment"
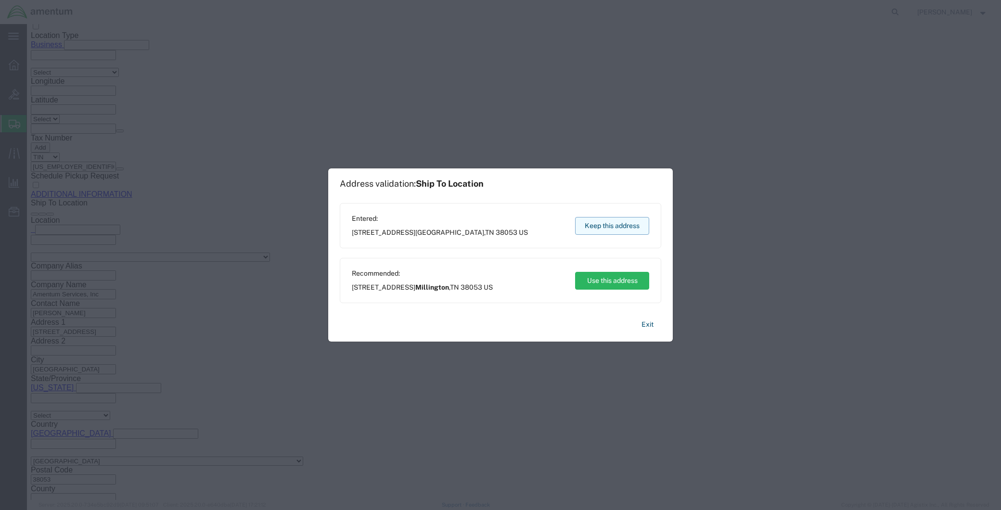
click at [612, 228] on button "Keep this address" at bounding box center [612, 226] width 74 height 18
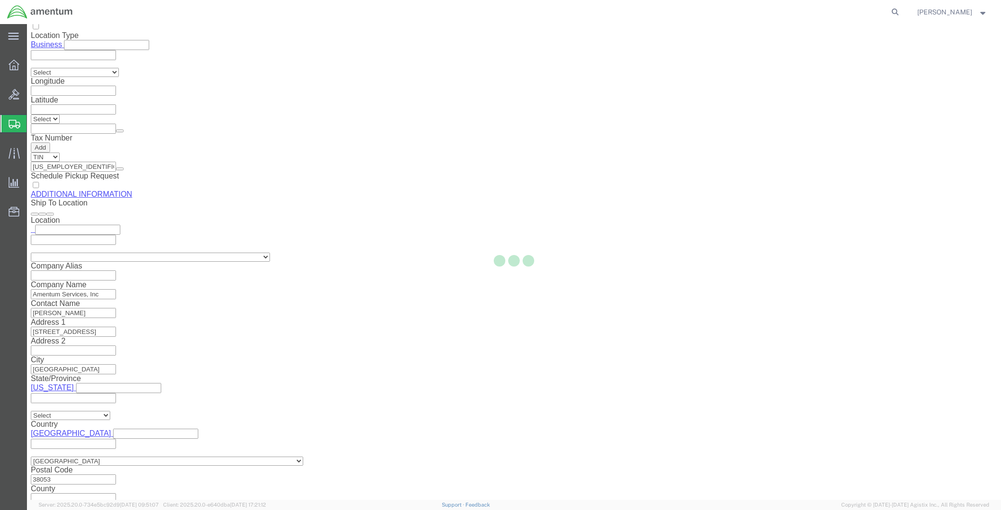
select select "49941"
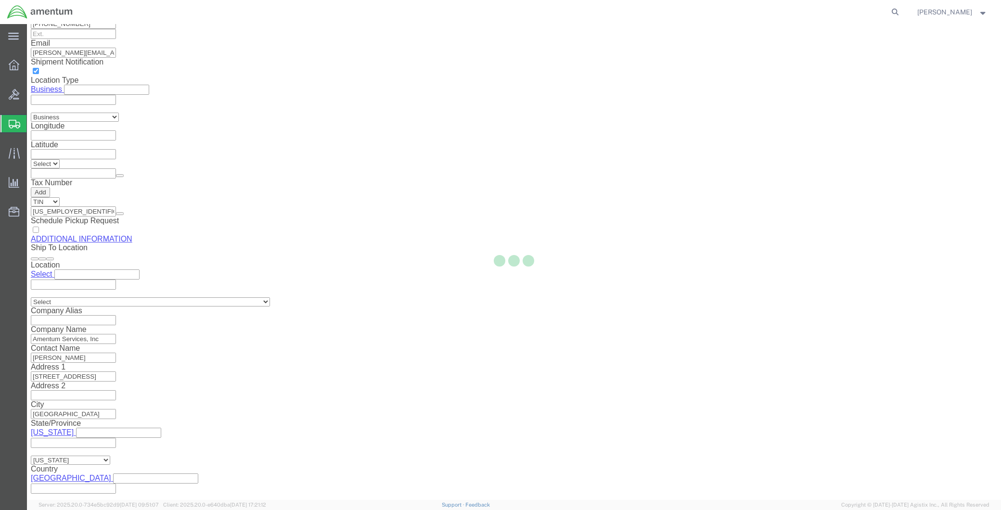
scroll to position [412, 0]
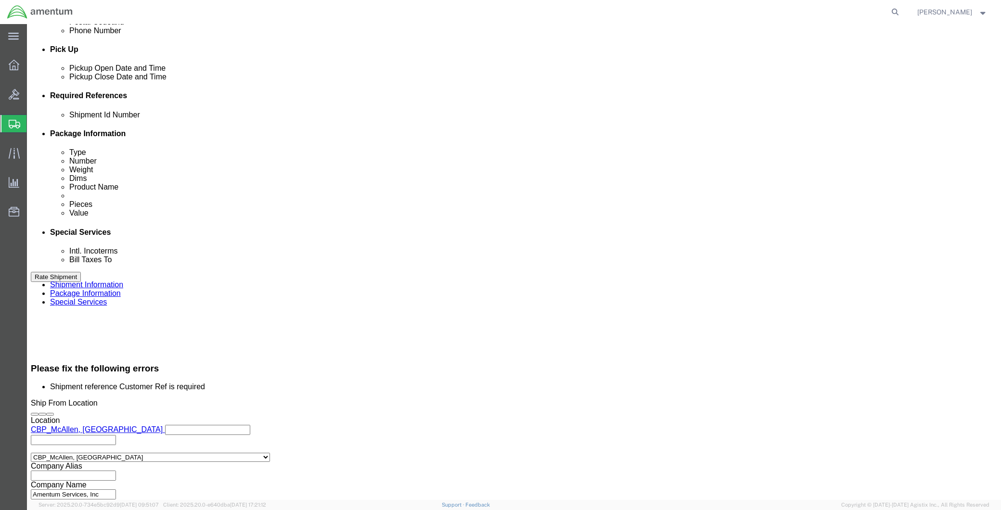
click input "text"
click div "References Add reference"
drag, startPoint x: 464, startPoint y: 242, endPoint x: 346, endPoint y: 242, distance: 117.4
click div "Department GABRIEL T WASDIN"
click input "text"
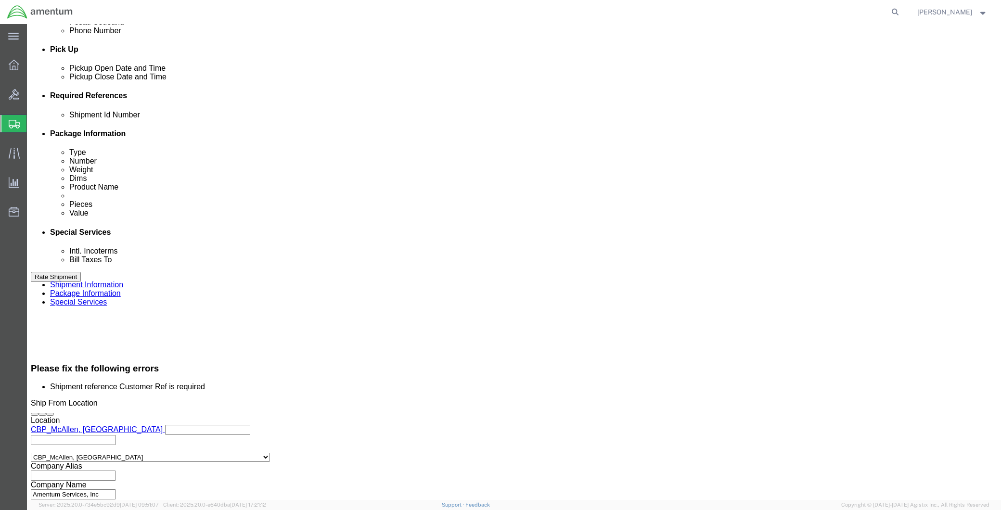
paste input "[PERSON_NAME]"
type input "[PERSON_NAME]"
click button "Continue"
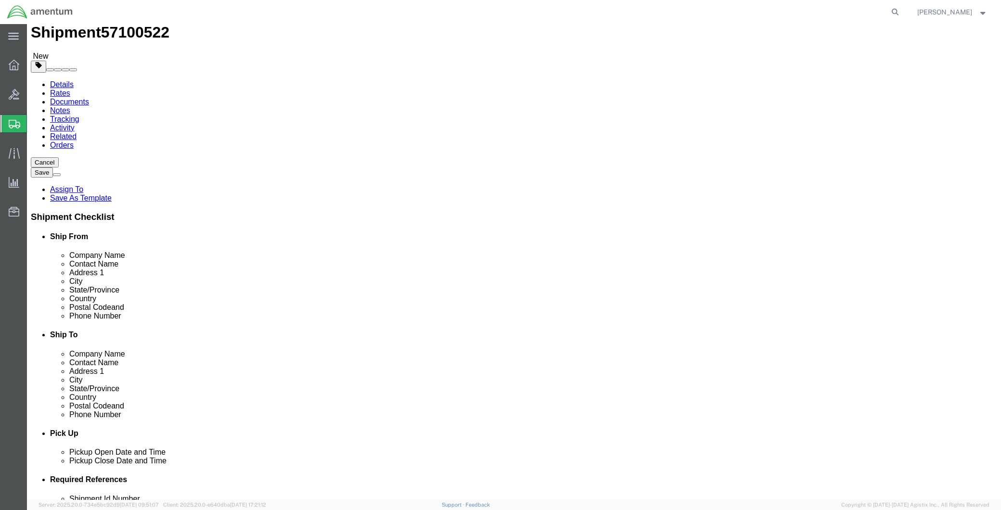
scroll to position [55, 0]
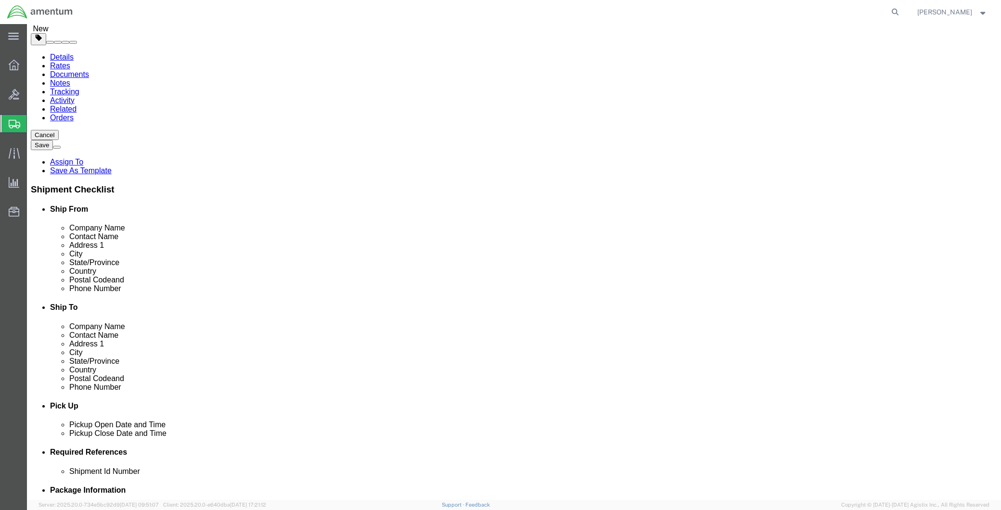
click button "Rate Shipment"
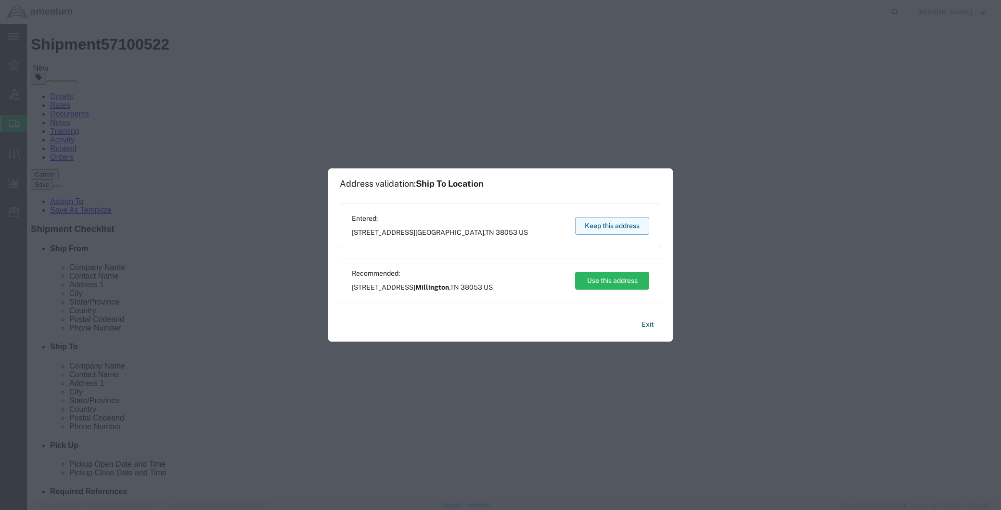
click at [614, 227] on button "Keep this address" at bounding box center [612, 226] width 74 height 18
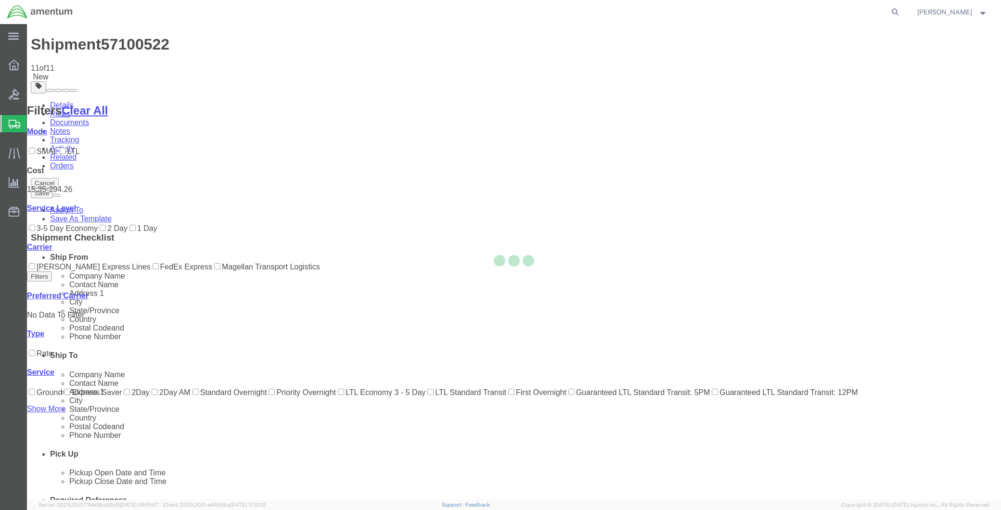
scroll to position [0, 0]
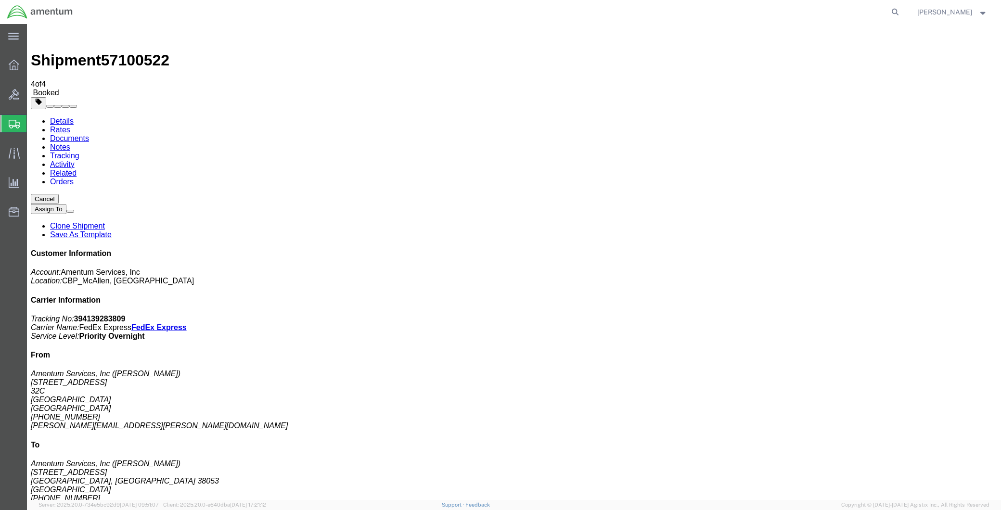
drag, startPoint x: 446, startPoint y: 170, endPoint x: 396, endPoint y: 227, distance: 75.4
drag, startPoint x: 443, startPoint y: 187, endPoint x: 427, endPoint y: 277, distance: 91.8
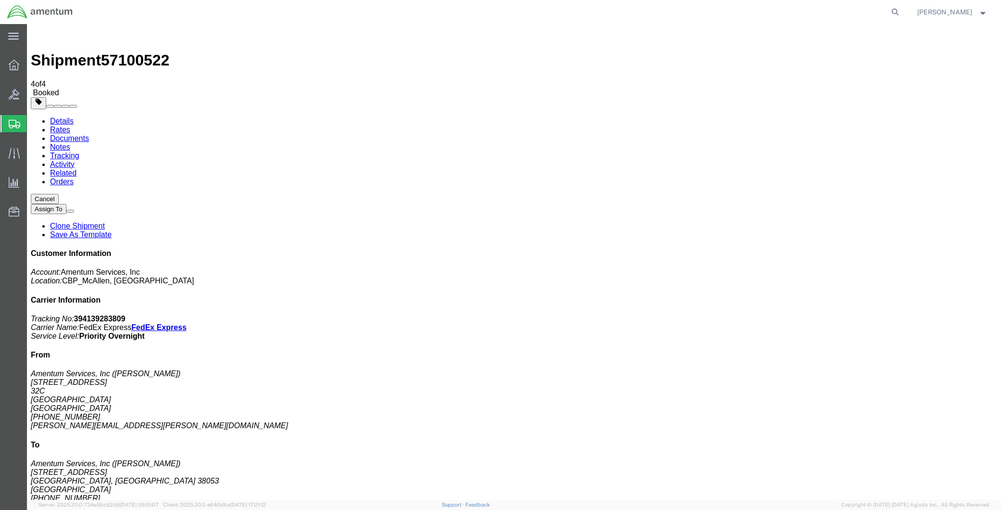
drag, startPoint x: 441, startPoint y: 174, endPoint x: 440, endPoint y: 216, distance: 41.4
drag, startPoint x: 445, startPoint y: 191, endPoint x: 427, endPoint y: 251, distance: 61.7
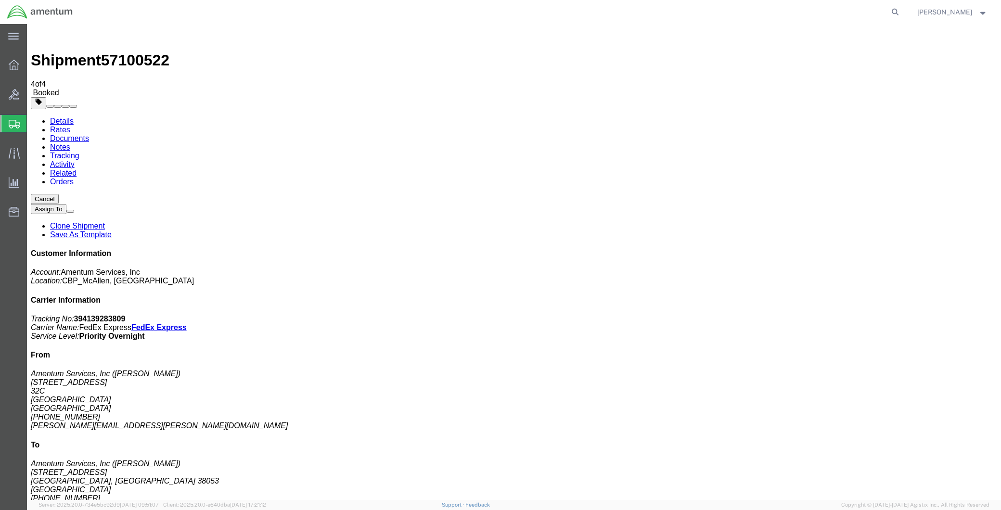
click at [105, 222] on link "Clone Shipment" at bounding box center [77, 226] width 55 height 8
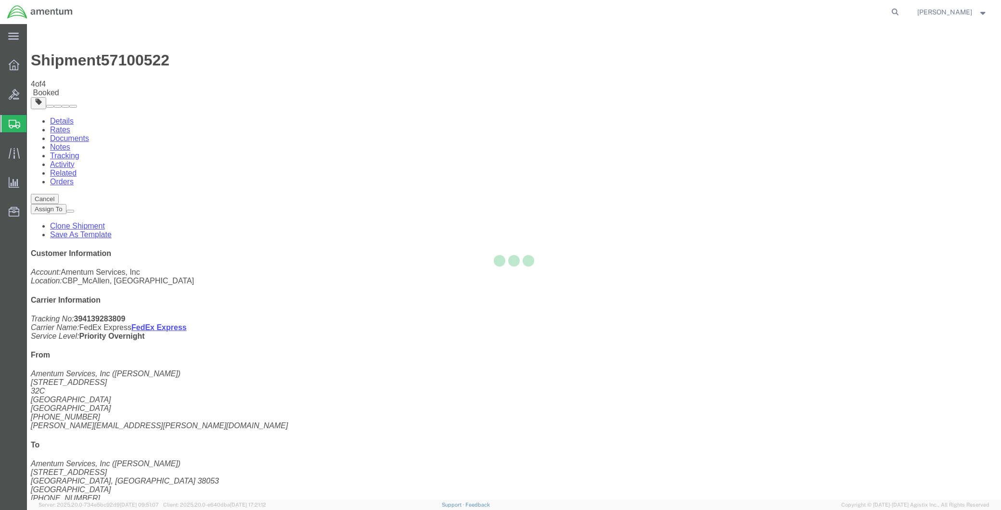
select select "49941"
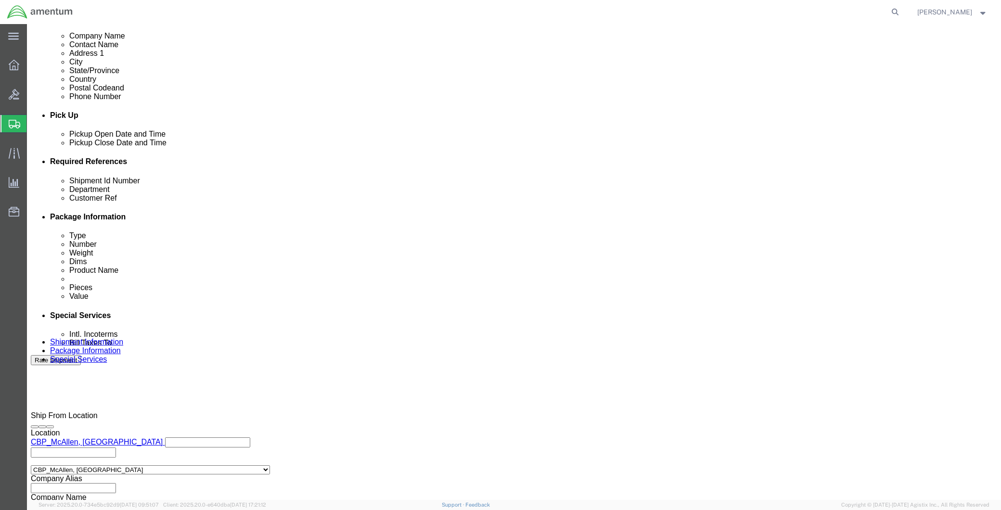
scroll to position [372, 0]
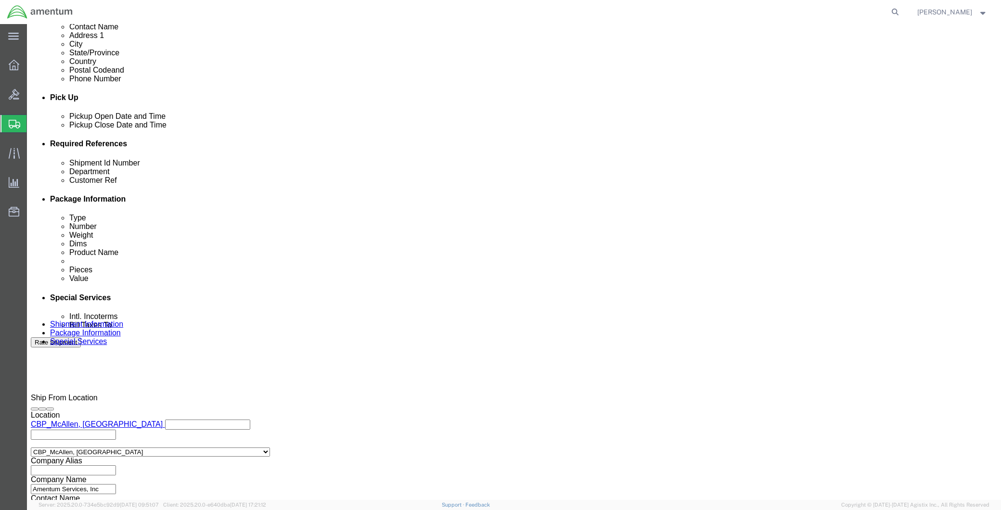
click button "Continue"
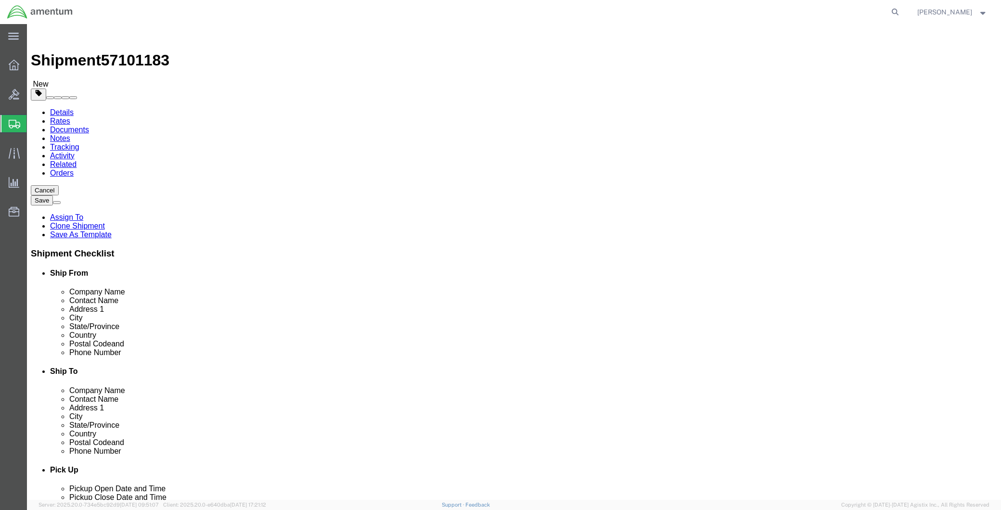
click button "Continue"
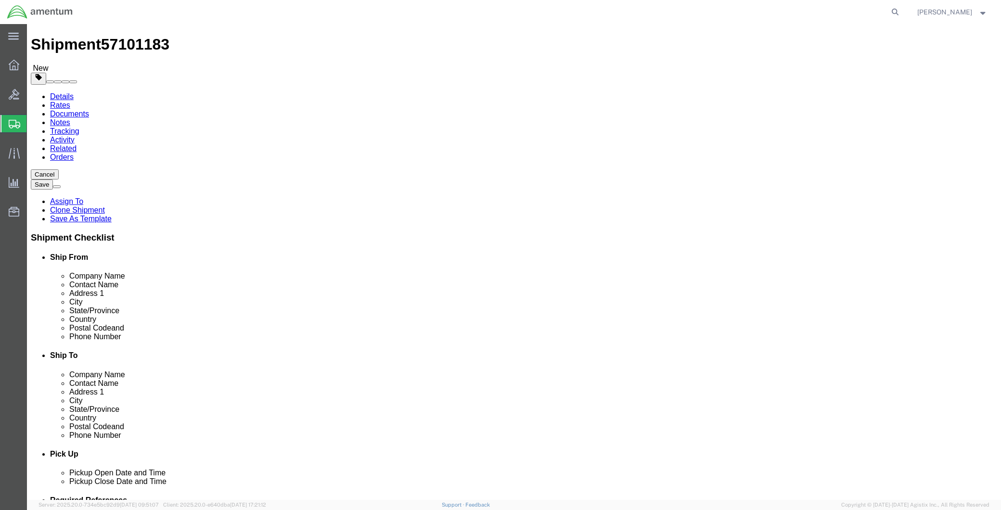
click span "Site Support"
click link "Site Support"
click div "Manage special services Handling Options Hold at Location Return Info Service O…"
click button "Select one or more"
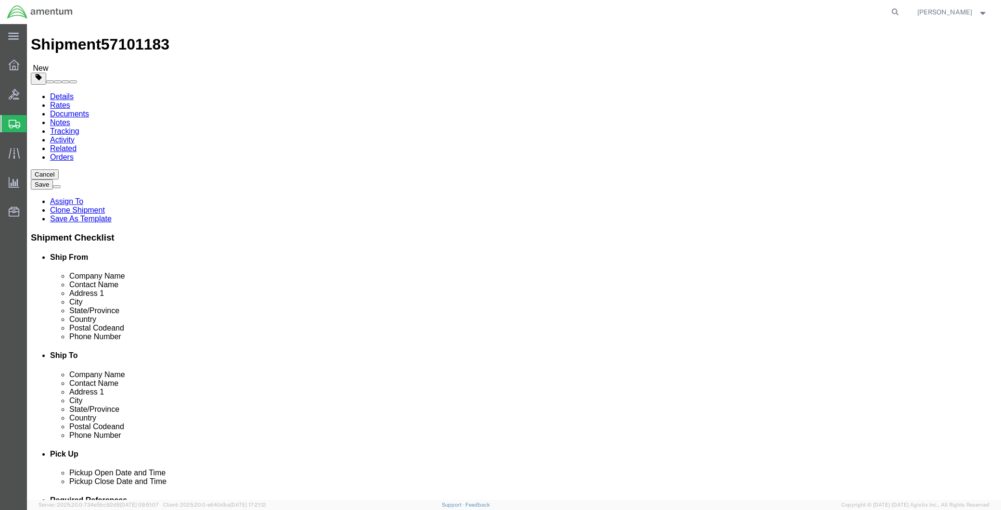
click span "Site Support"
select select "PICKUP_SITE_SUPPORT"
click div "Instructions"
click button "Rate Shipment"
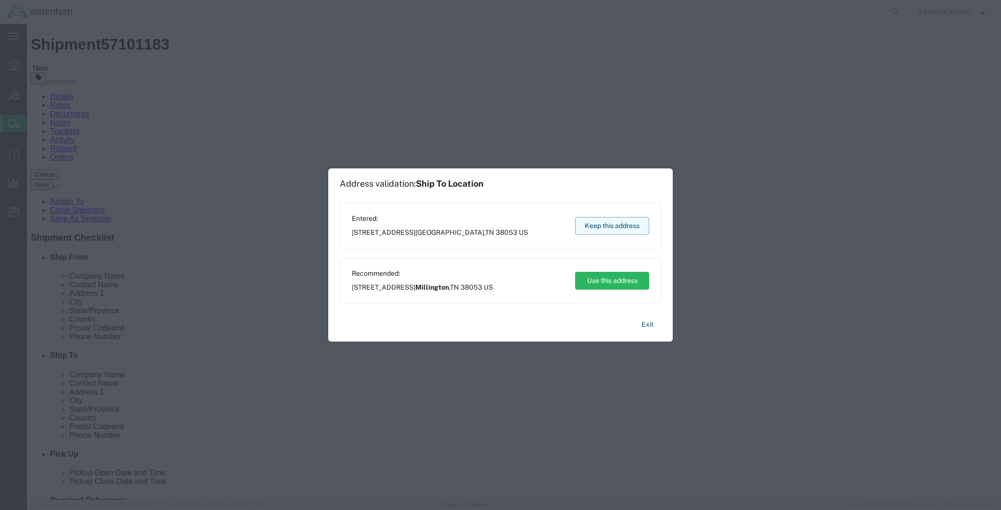
click at [628, 223] on button "Keep this address" at bounding box center [612, 226] width 74 height 18
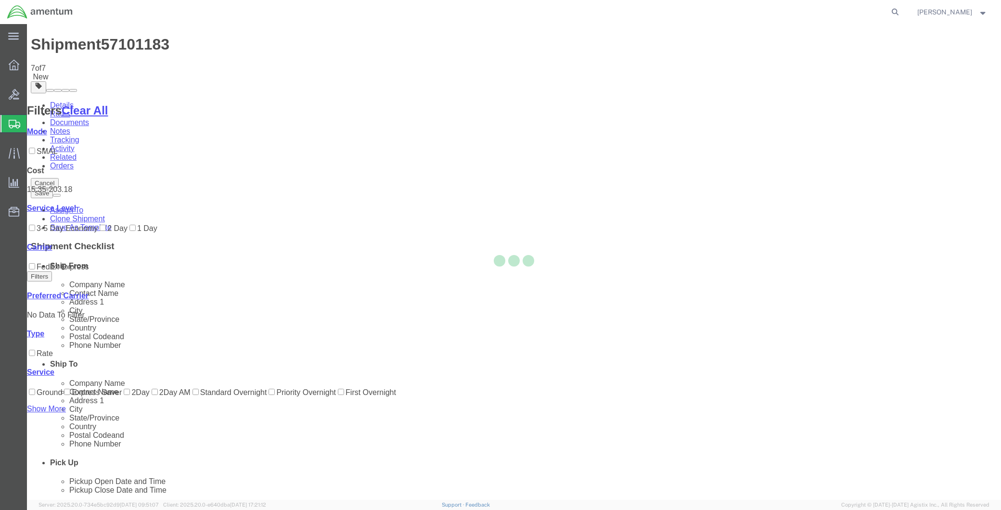
scroll to position [0, 0]
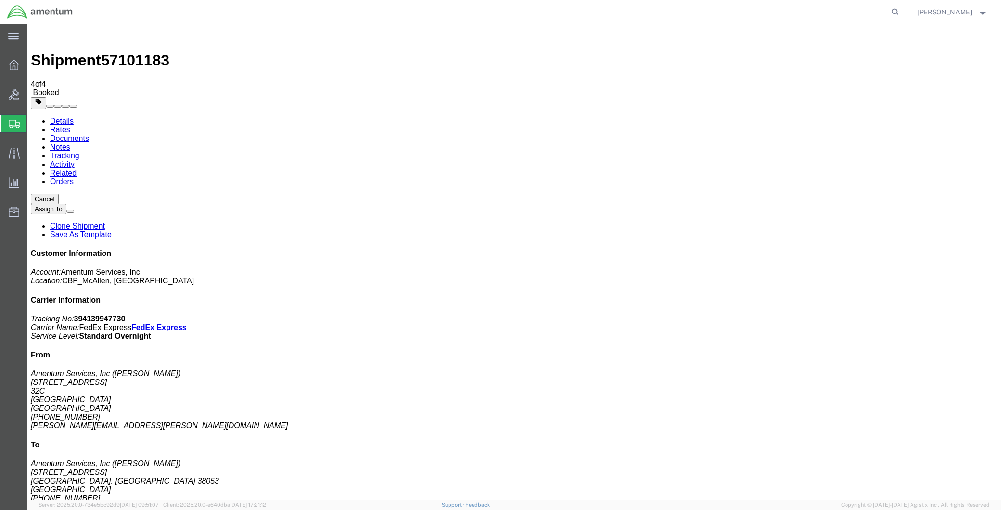
click at [105, 222] on link "Clone Shipment" at bounding box center [77, 226] width 55 height 8
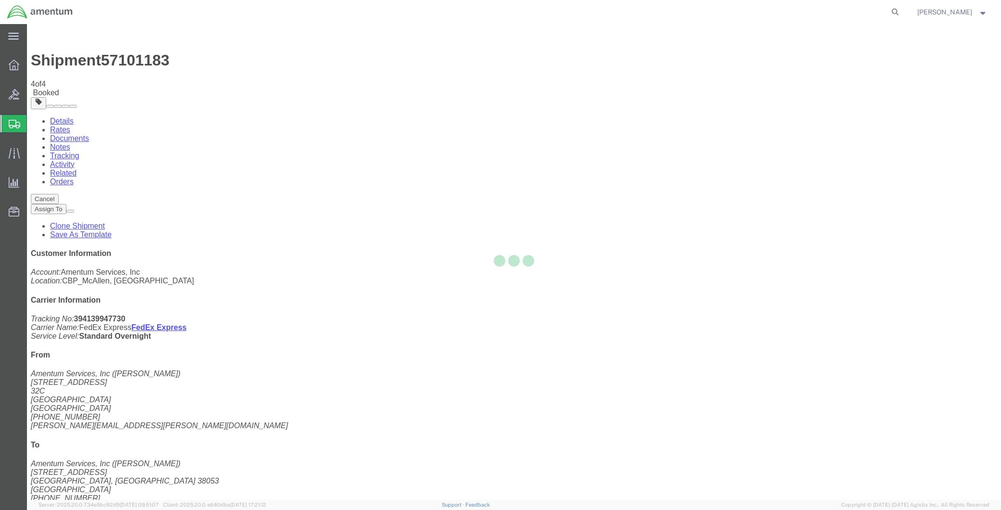
select select "49941"
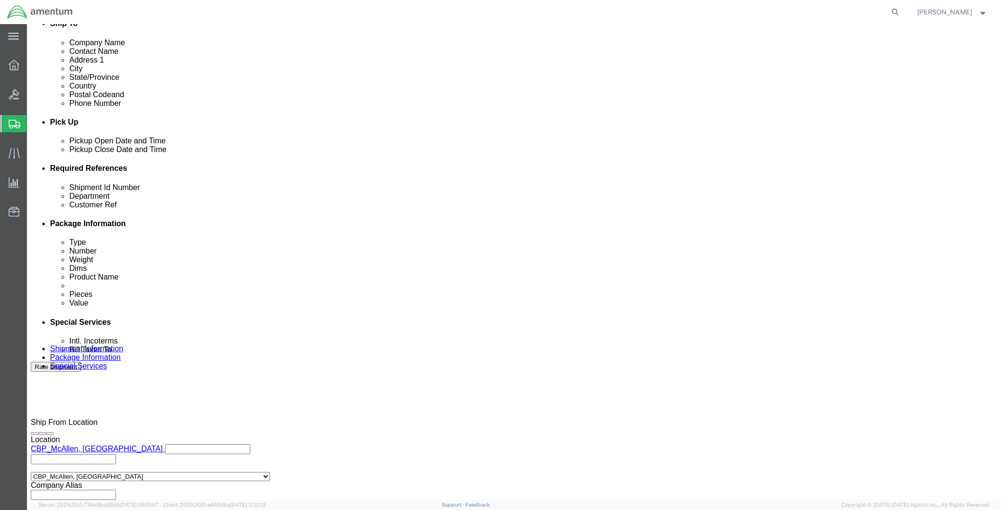
scroll to position [372, 0]
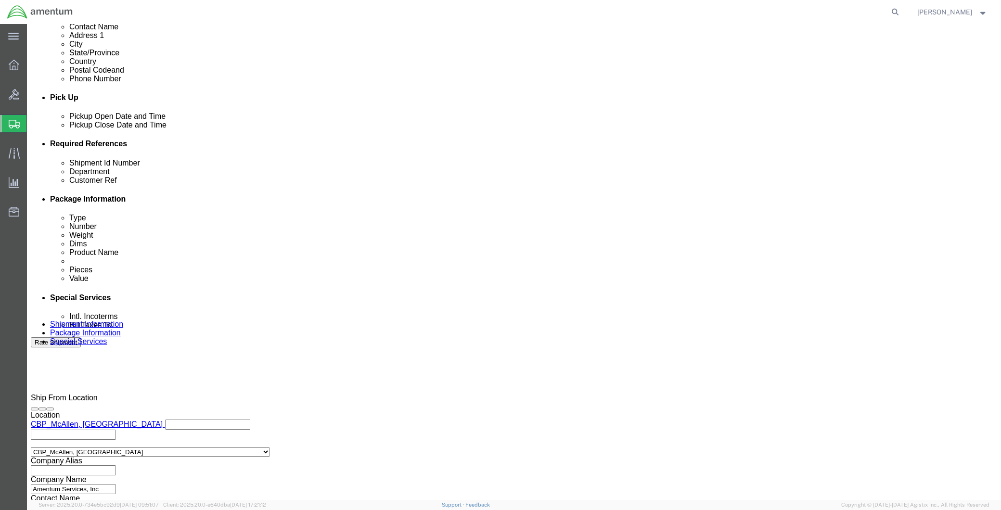
click button "Continue"
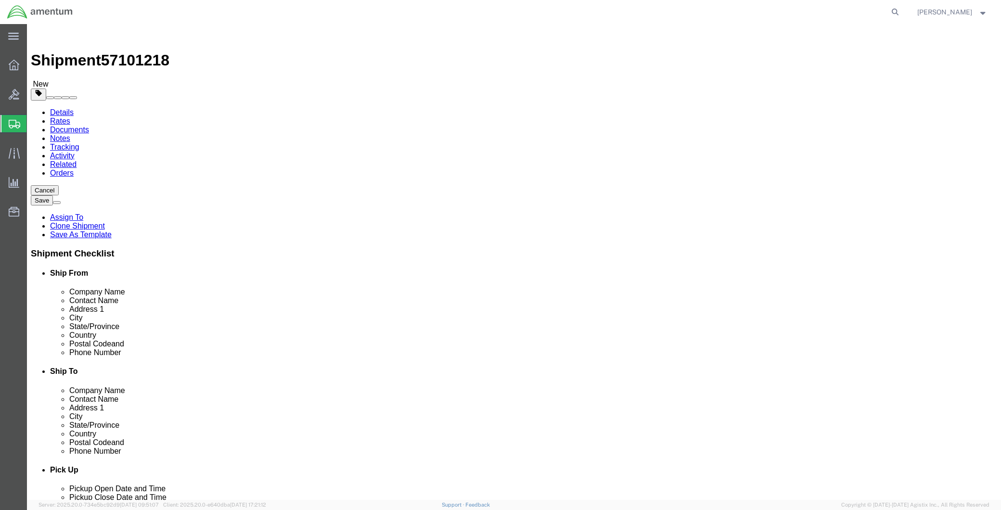
drag, startPoint x: 744, startPoint y: 456, endPoint x: 717, endPoint y: 507, distance: 57.5
click button "Continue"
click span "Select one or more"
click div "Leave Trailer for Loading Select 1 Hour 2 Hour 3 Hour 4 Hour 5 Hour 6 Hour 7 Ho…"
click input "checkbox"
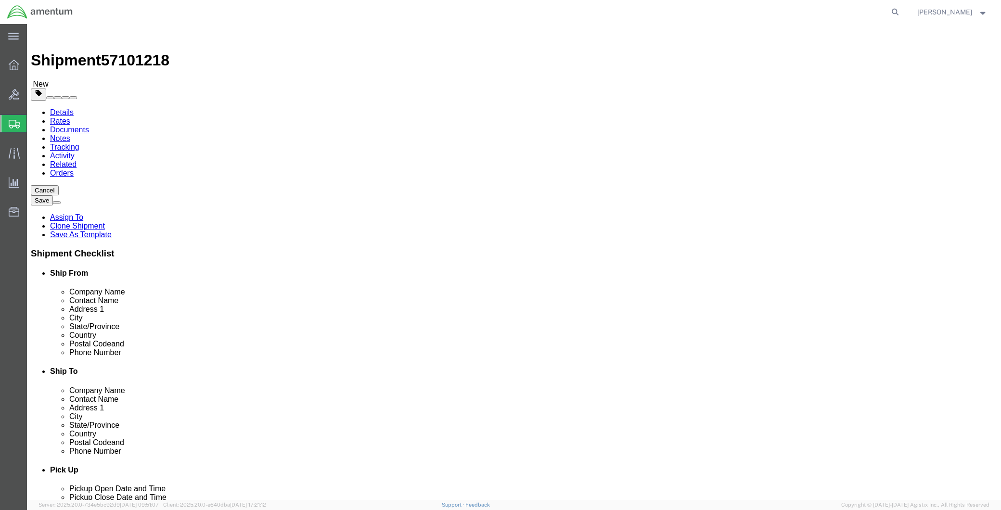
checkbox input "true"
click button "Rate Shipment"
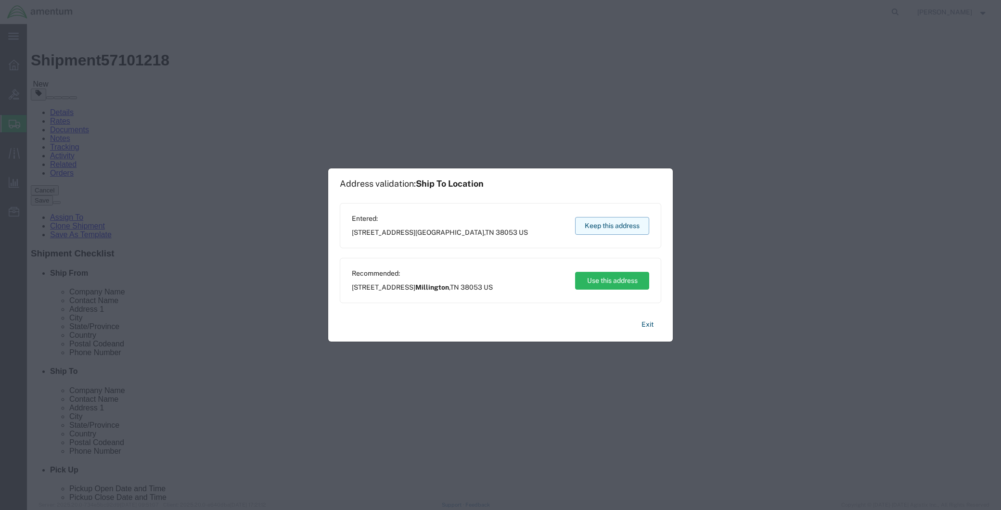
click at [619, 228] on button "Keep this address" at bounding box center [612, 226] width 74 height 18
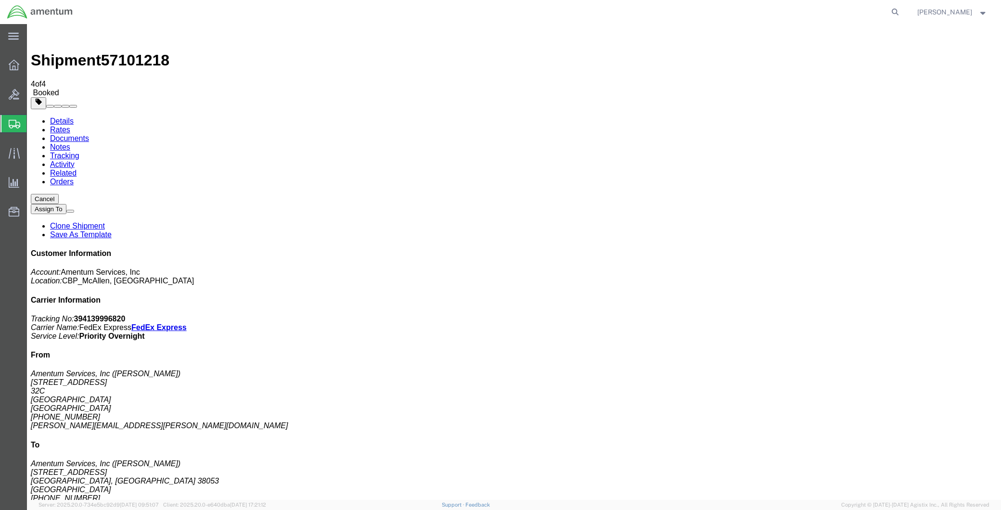
drag, startPoint x: 445, startPoint y: 189, endPoint x: 421, endPoint y: 294, distance: 107.6
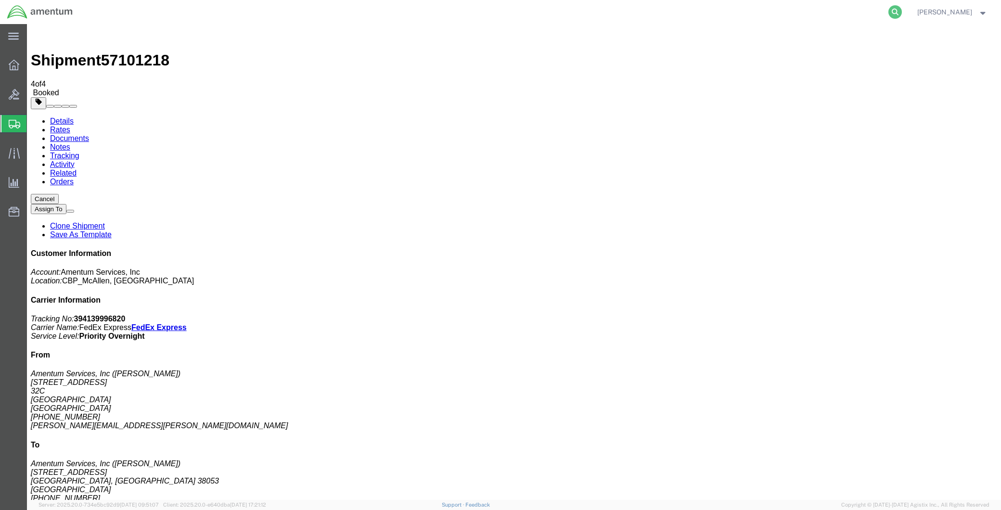
drag, startPoint x: 886, startPoint y: 11, endPoint x: 871, endPoint y: 22, distance: 18.6
click at [888, 11] on icon at bounding box center [894, 11] width 13 height 13
click at [636, 12] on input "search" at bounding box center [742, 11] width 293 height 23
type input "57100522"
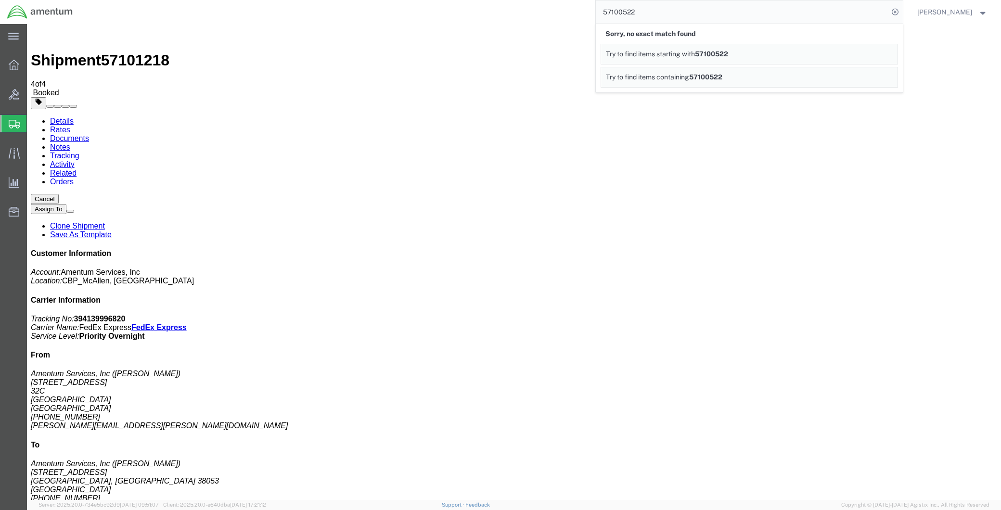
click at [997, 249] on div "Customer Information Account: Amentum Services, Inc Location: CBP_McAllen, TX_M…" at bounding box center [514, 420] width 966 height 343
click at [676, 13] on input "57100522" at bounding box center [742, 11] width 293 height 23
drag, startPoint x: 712, startPoint y: 9, endPoint x: 565, endPoint y: 9, distance: 146.7
click at [565, 9] on div "57100522" at bounding box center [491, 12] width 823 height 24
click at [819, 15] on input "57100522" at bounding box center [742, 11] width 293 height 23
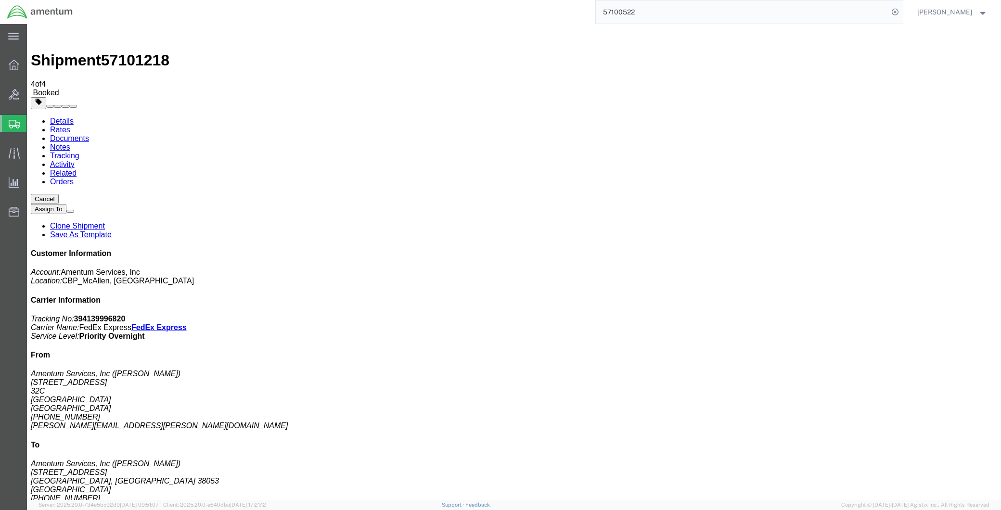
drag, startPoint x: 713, startPoint y: 9, endPoint x: 513, endPoint y: 9, distance: 199.7
click at [513, 9] on div "57100522" at bounding box center [491, 12] width 823 height 24
click at [688, 8] on input "57100522" at bounding box center [742, 11] width 293 height 23
click at [550, 13] on div "57100522" at bounding box center [491, 12] width 823 height 24
click at [34, 123] on span "Shipments" at bounding box center [30, 123] width 8 height 19
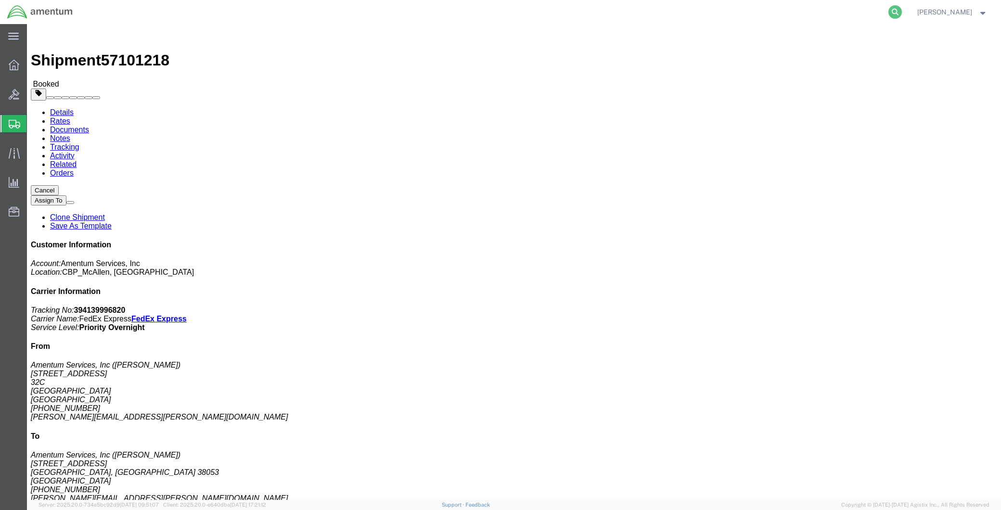
click at [888, 12] on icon at bounding box center [894, 11] width 13 height 13
paste input "57100522"
click button "Cancel"
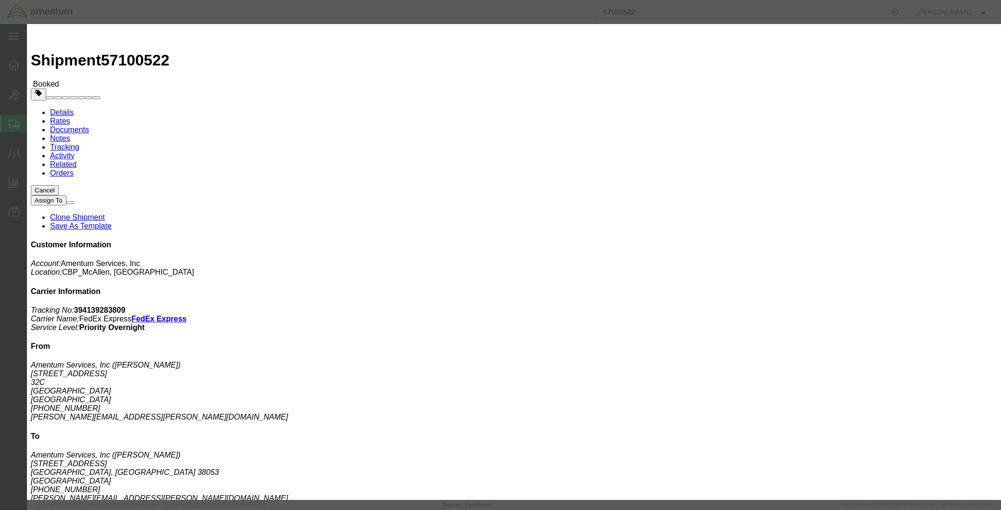
click button "Yes"
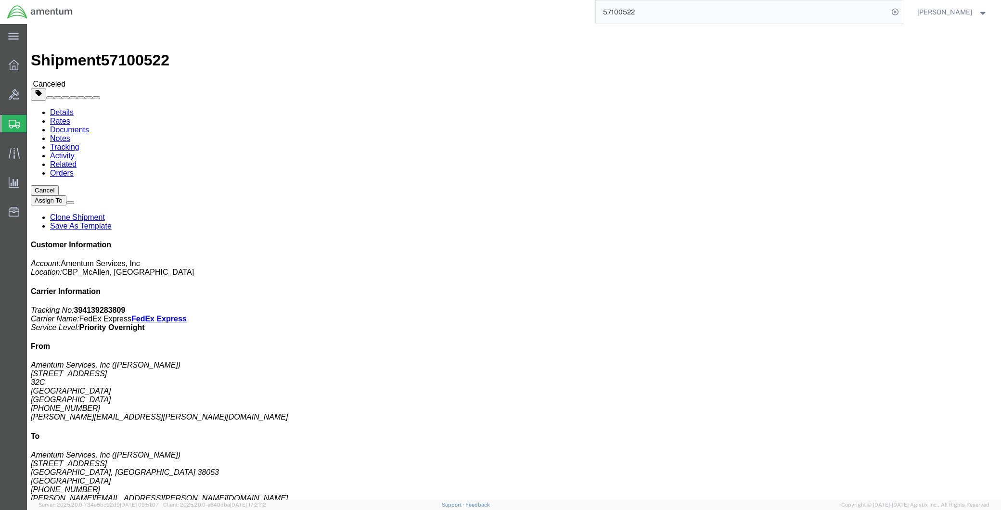
click at [635, 13] on input "57100522" at bounding box center [742, 11] width 293 height 23
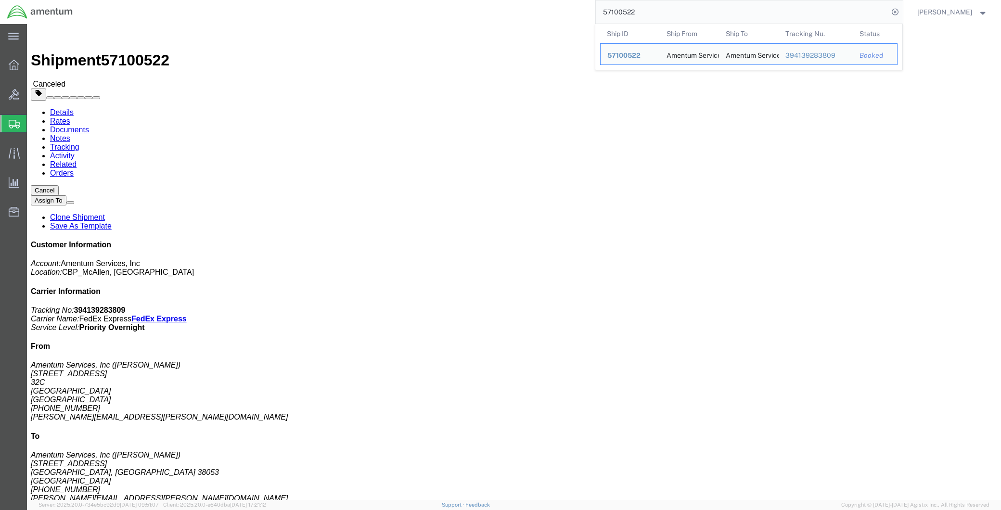
drag, startPoint x: 643, startPoint y: 13, endPoint x: 571, endPoint y: 13, distance: 72.7
click at [571, 13] on div "57100522 Ship ID Ship From Ship To Tracking Nu. Status Ship ID 57100522 Ship Fr…" at bounding box center [491, 12] width 823 height 24
paste input "1183"
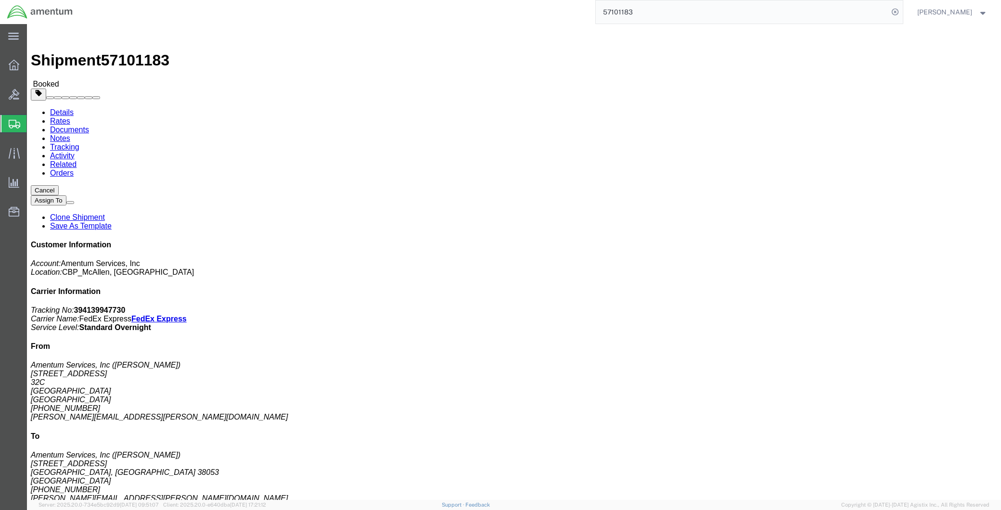
click button "Cancel"
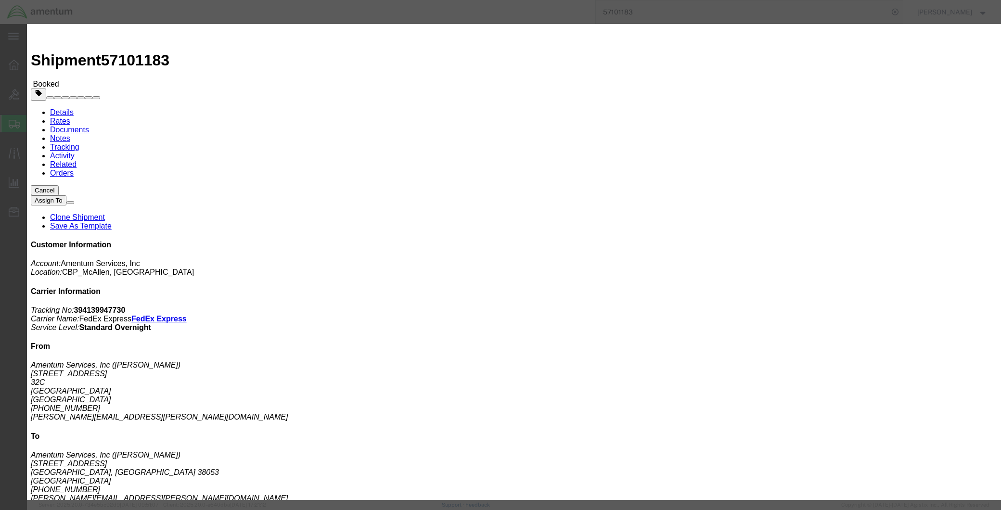
click button "Yes"
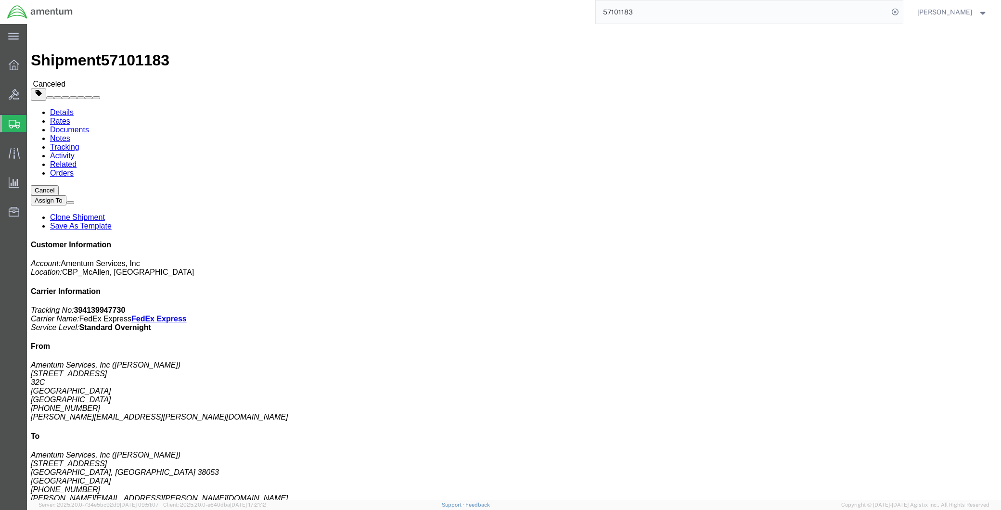
click at [694, 16] on input "57101183" at bounding box center [742, 11] width 293 height 23
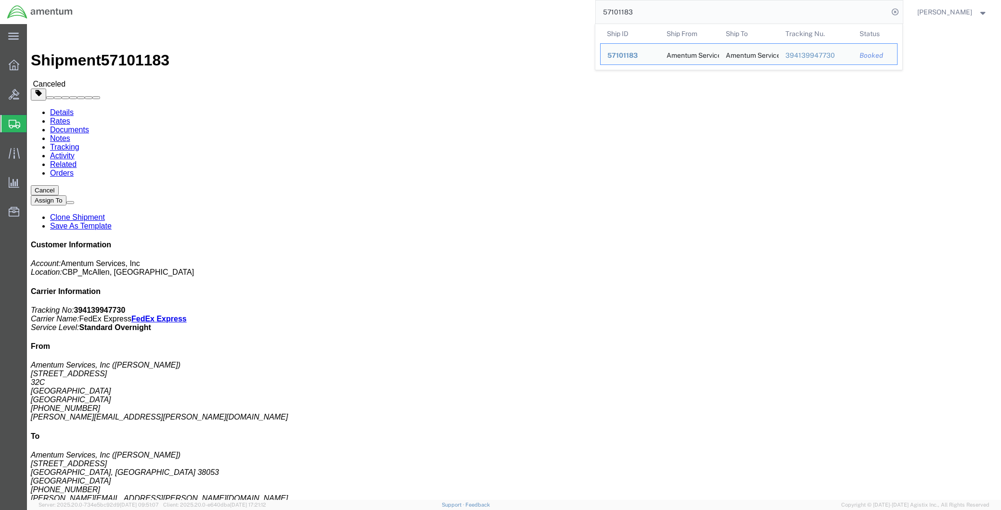
drag, startPoint x: 653, startPoint y: 17, endPoint x: 517, endPoint y: 17, distance: 136.6
click at [517, 17] on div "57101183 Ship ID Ship From Ship To Tracking Nu. Status Ship ID 57101183 Ship Fr…" at bounding box center [491, 12] width 823 height 24
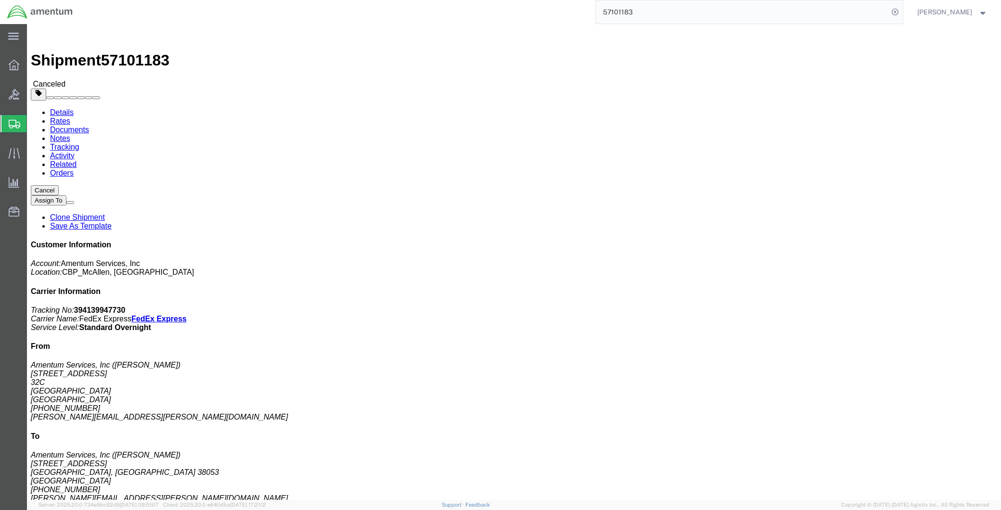
paste input "218"
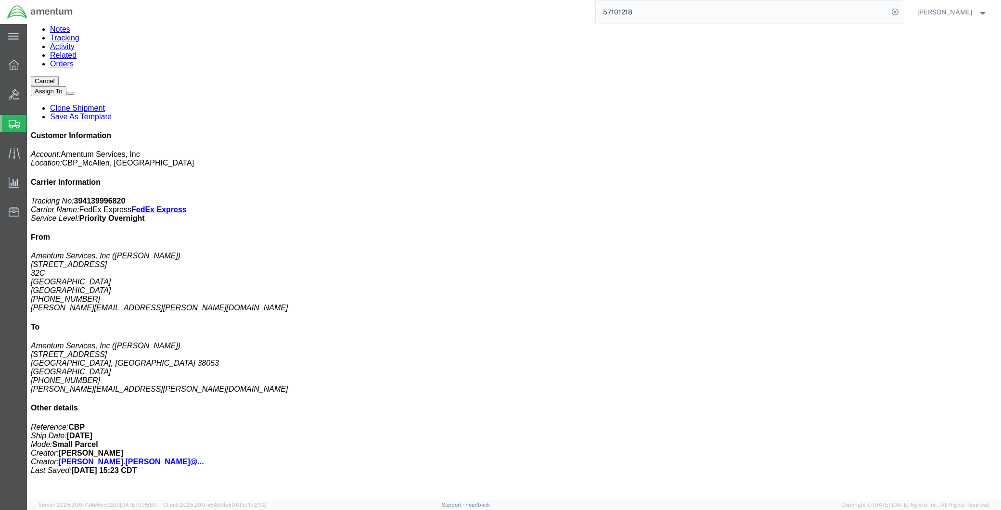
scroll to position [217, 0]
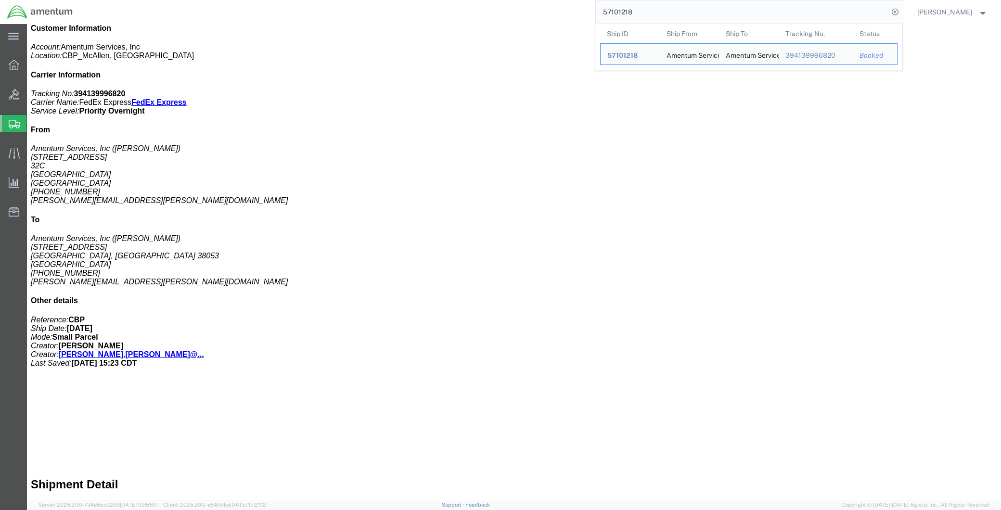
drag, startPoint x: 695, startPoint y: 11, endPoint x: 456, endPoint y: 13, distance: 239.1
click at [456, 13] on div "57101218 Ship ID Ship From Ship To Tracking Nu. Status Ship ID 57101218 Ship Fr…" at bounding box center [491, 12] width 823 height 24
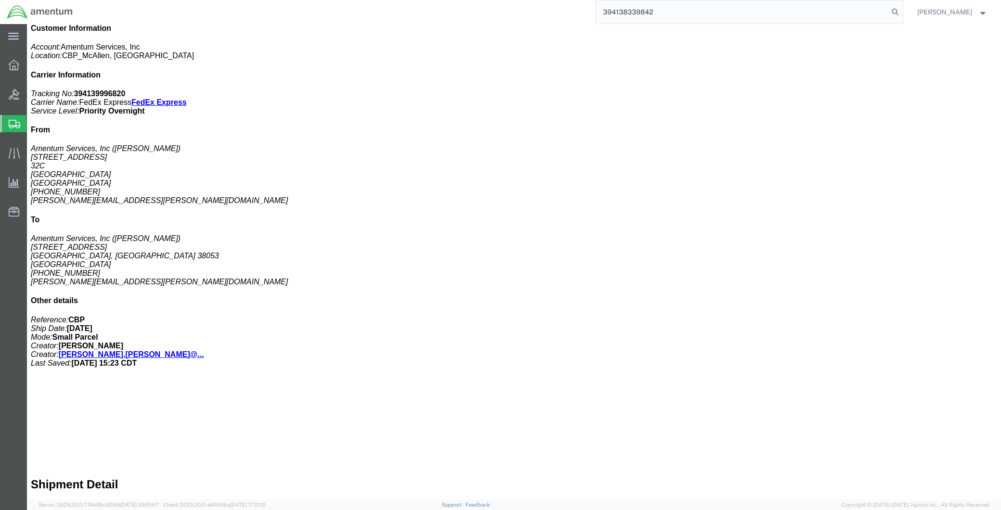
type input "394138339842"
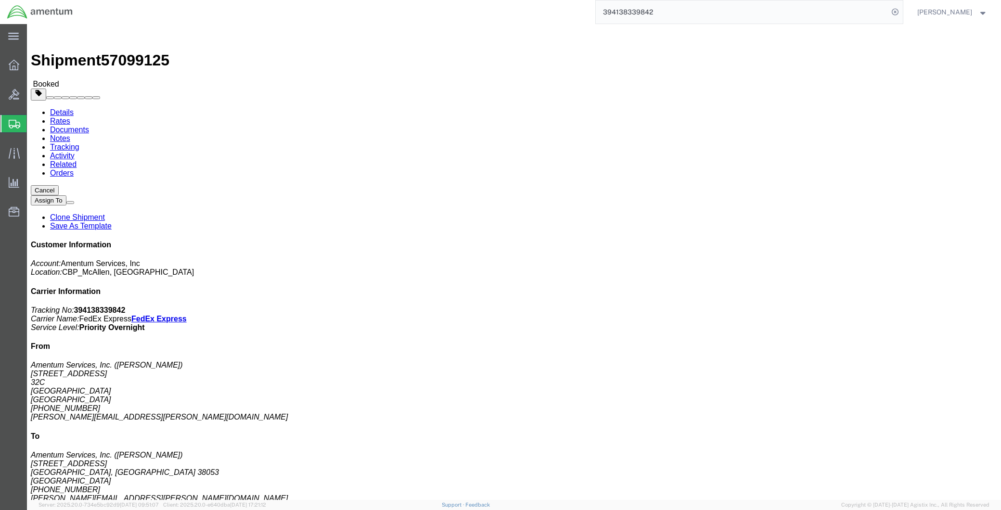
click link "Tracking"
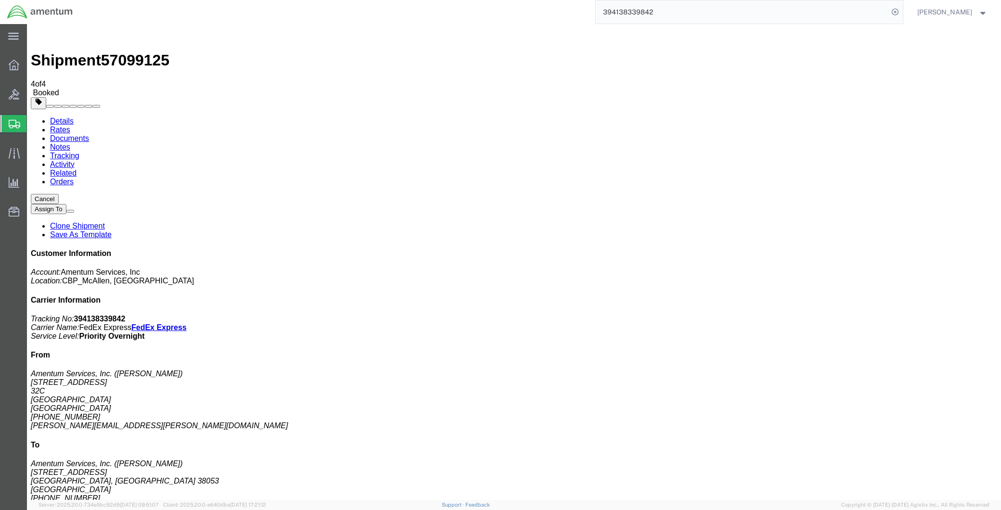
click at [89, 134] on link "Documents" at bounding box center [69, 138] width 39 height 8
